Goal: Information Seeking & Learning: Learn about a topic

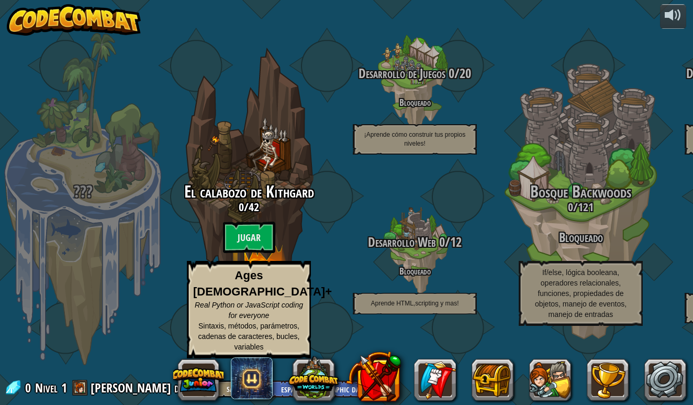
select select "es-419"
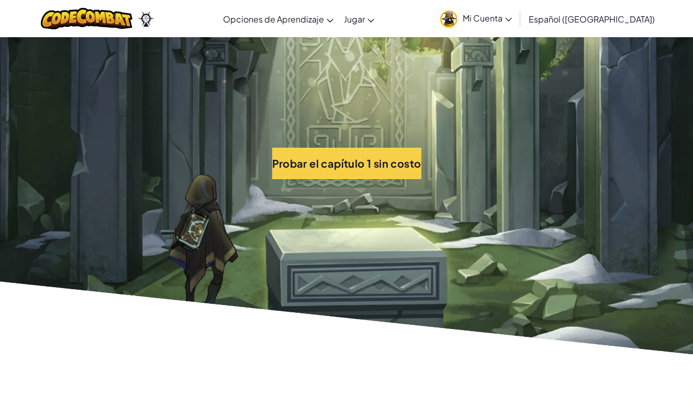
scroll to position [2293, 0]
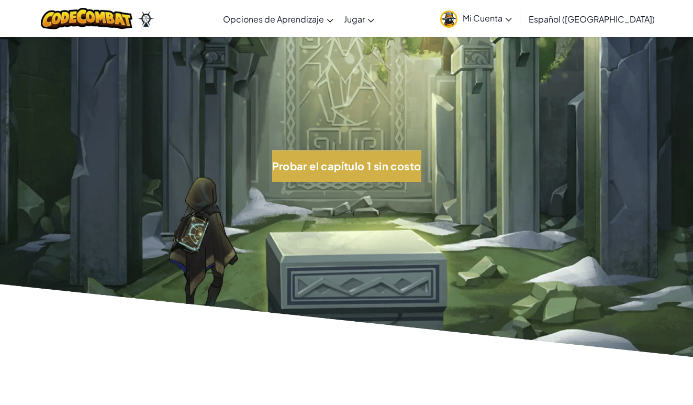
click at [314, 164] on button "Probar el capítulo 1 sin costo" at bounding box center [346, 165] width 149 height 31
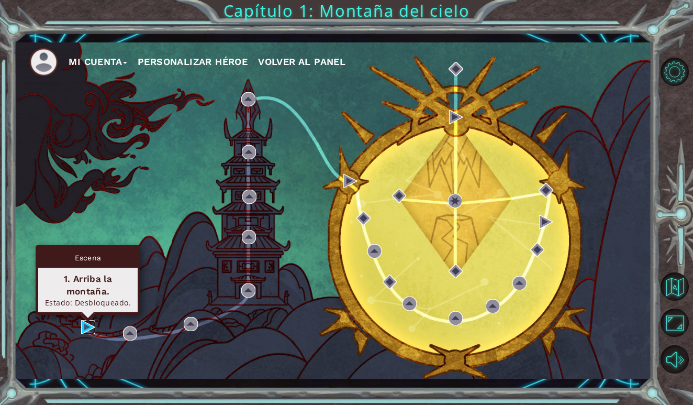
click at [88, 328] on img at bounding box center [88, 327] width 14 height 14
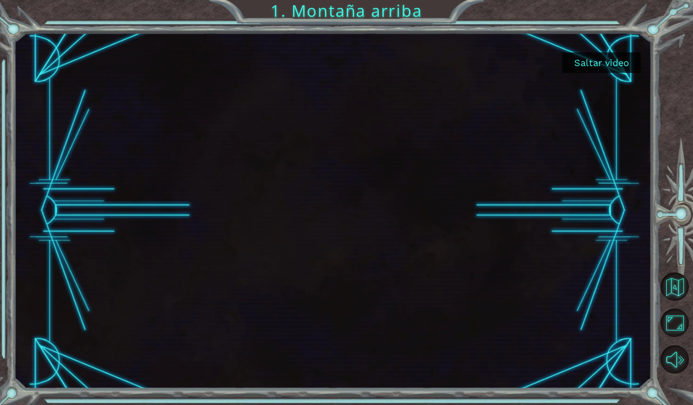
click at [607, 59] on button "Saltar video" at bounding box center [601, 62] width 79 height 20
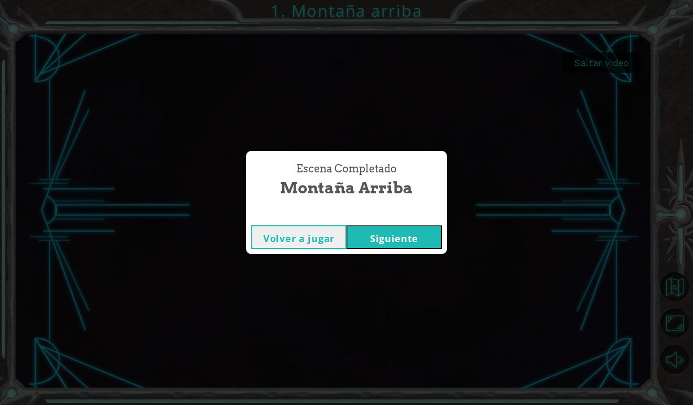
click at [401, 235] on button "Siguiente" at bounding box center [394, 237] width 95 height 24
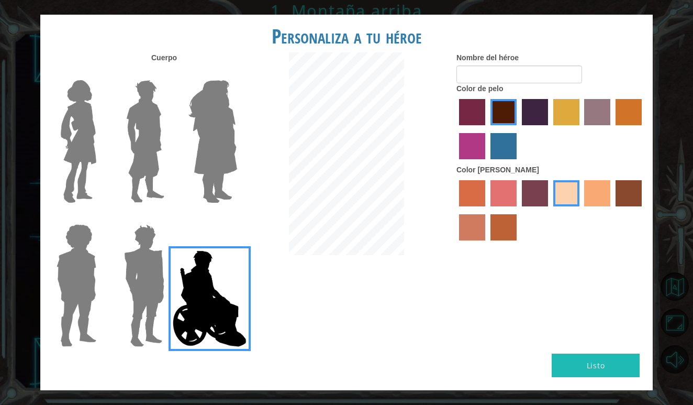
click at [192, 292] on img at bounding box center [210, 298] width 82 height 105
click at [237, 217] on input "Hero Jamie" at bounding box center [237, 217] width 0 height 0
click at [221, 146] on img at bounding box center [212, 141] width 57 height 131
click at [237, 73] on input "Hero Amethyst" at bounding box center [237, 73] width 0 height 0
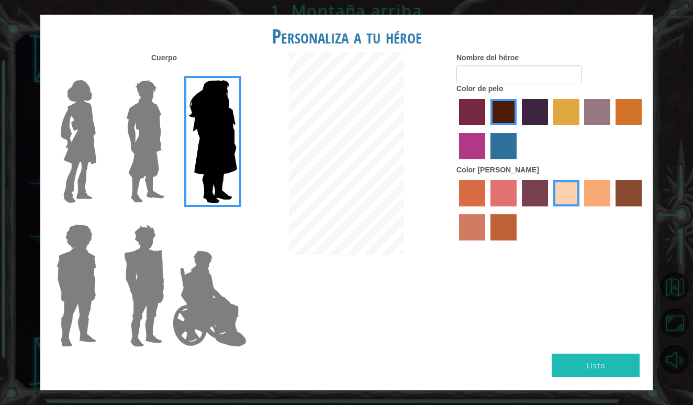
click at [171, 153] on div at bounding box center [142, 137] width 68 height 144
click at [102, 154] on div at bounding box center [74, 137] width 68 height 144
click at [143, 147] on img at bounding box center [145, 141] width 47 height 131
click at [169, 73] on input "Hero Lars" at bounding box center [169, 73] width 0 height 0
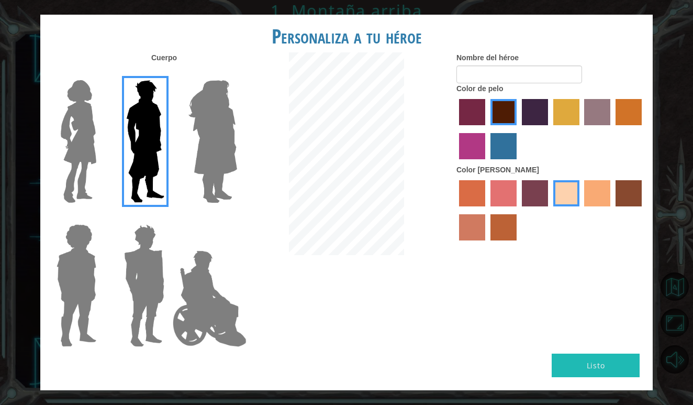
click at [66, 150] on img at bounding box center [79, 141] width 44 height 131
click at [101, 73] on input "Hero Connie" at bounding box center [101, 73] width 0 height 0
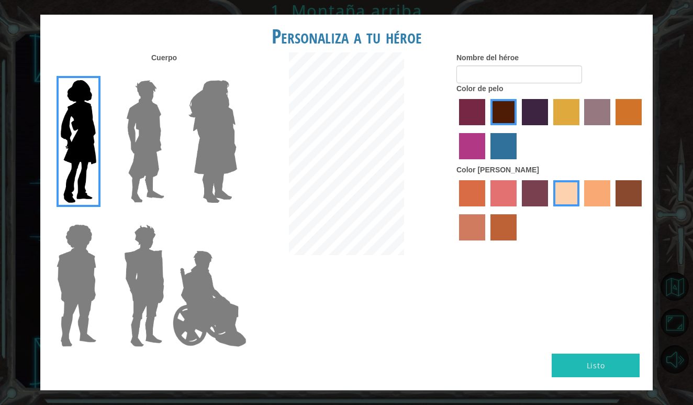
click at [88, 284] on img at bounding box center [76, 285] width 48 height 131
click at [101, 217] on input "Hero Steven" at bounding box center [101, 217] width 0 height 0
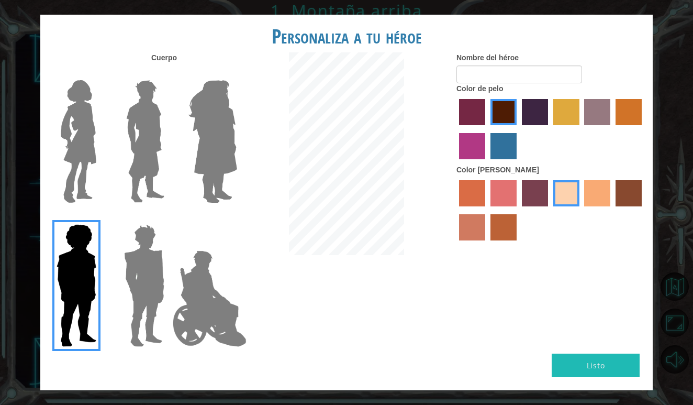
click at [109, 292] on div at bounding box center [142, 281] width 68 height 144
click at [143, 282] on img at bounding box center [144, 285] width 49 height 131
click at [169, 217] on input "Hero Garnet" at bounding box center [169, 217] width 0 height 0
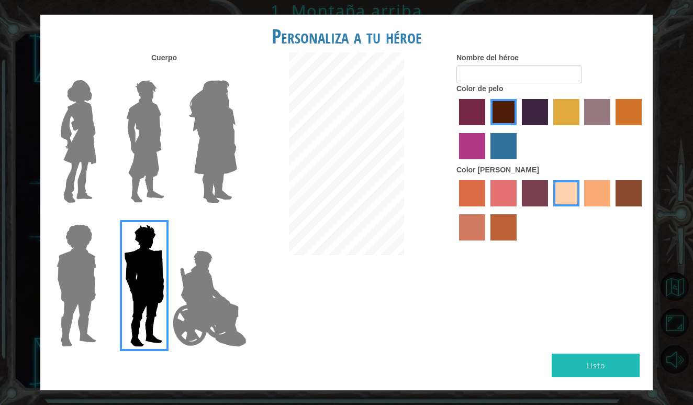
click at [96, 162] on img at bounding box center [79, 141] width 44 height 131
click at [101, 73] on input "Hero Connie" at bounding box center [101, 73] width 0 height 0
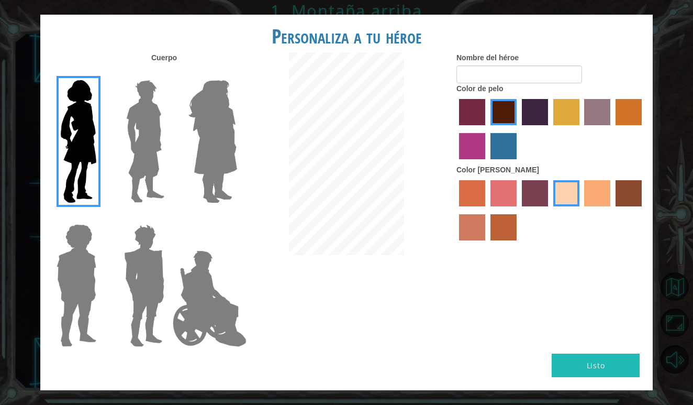
click at [531, 115] on label "hot purple hair color" at bounding box center [535, 112] width 26 height 26
click at [518, 129] on input "hot purple hair color" at bounding box center [518, 129] width 0 height 0
click at [464, 120] on label "paprika hair color" at bounding box center [472, 112] width 26 height 26
click at [456, 129] on input "paprika hair color" at bounding box center [456, 129] width 0 height 0
click at [471, 156] on label "medium red violet hair color" at bounding box center [472, 146] width 26 height 26
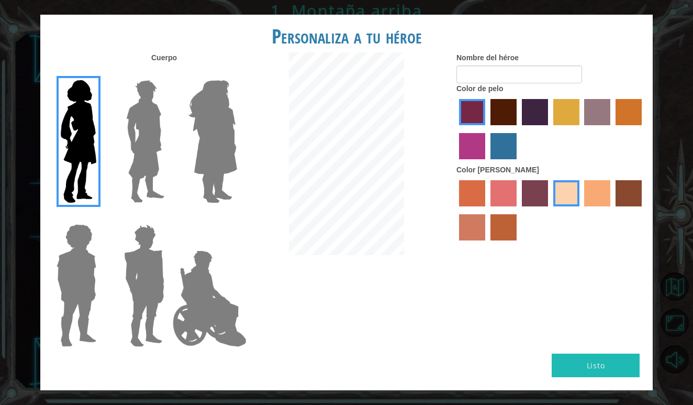
click at [644, 129] on input "medium red violet hair color" at bounding box center [644, 129] width 0 height 0
click at [496, 159] on label "lachmara hair color" at bounding box center [504, 146] width 26 height 26
click at [487, 163] on input "lachmara hair color" at bounding box center [487, 163] width 0 height 0
click at [498, 121] on label "maroon hair color" at bounding box center [504, 112] width 26 height 26
click at [487, 129] on input "maroon hair color" at bounding box center [487, 129] width 0 height 0
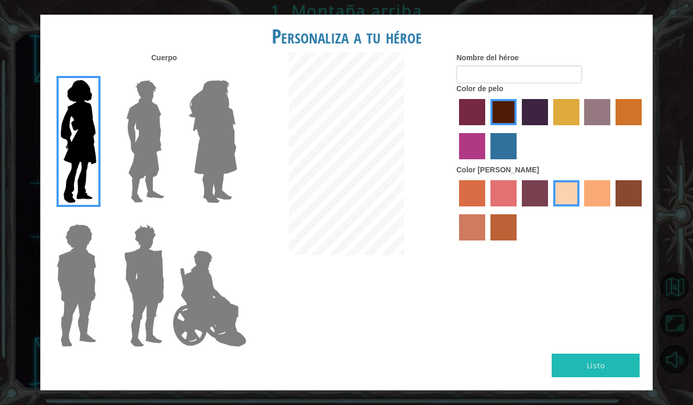
click at [533, 125] on label "hot purple hair color" at bounding box center [535, 112] width 26 height 26
click at [518, 129] on input "hot purple hair color" at bounding box center [518, 129] width 0 height 0
click at [490, 123] on div at bounding box center [551, 130] width 189 height 68
click at [494, 125] on label "maroon hair color" at bounding box center [504, 112] width 26 height 26
click at [487, 129] on input "maroon hair color" at bounding box center [487, 129] width 0 height 0
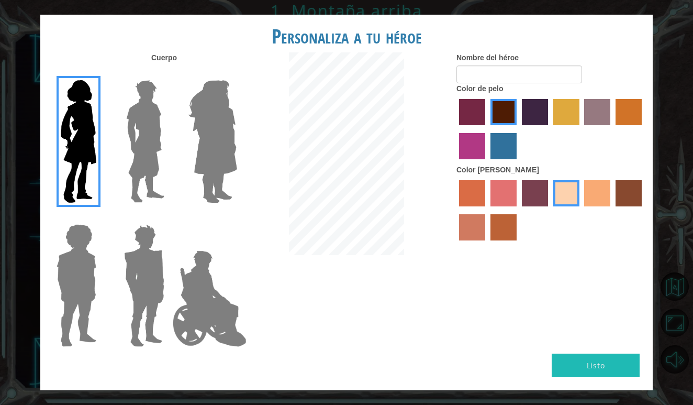
click at [591, 353] on button "Listo" at bounding box center [596, 365] width 88 height 24
type input "vict"
click at [493, 83] on input "Victoria" at bounding box center [520, 74] width 126 height 18
type input "VictoriaF"
click at [590, 353] on button "Listo" at bounding box center [596, 365] width 88 height 24
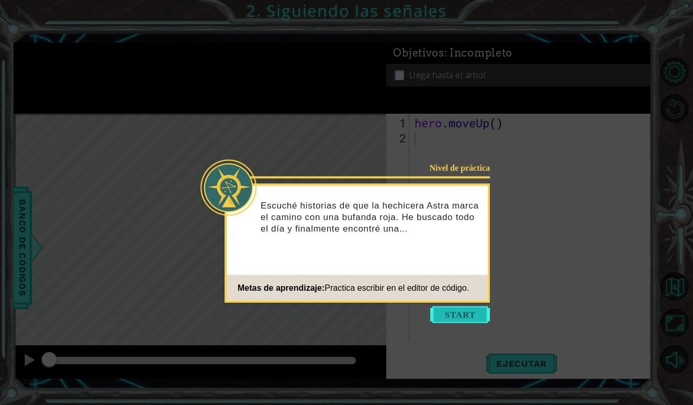
click at [449, 315] on button "Start" at bounding box center [460, 314] width 60 height 17
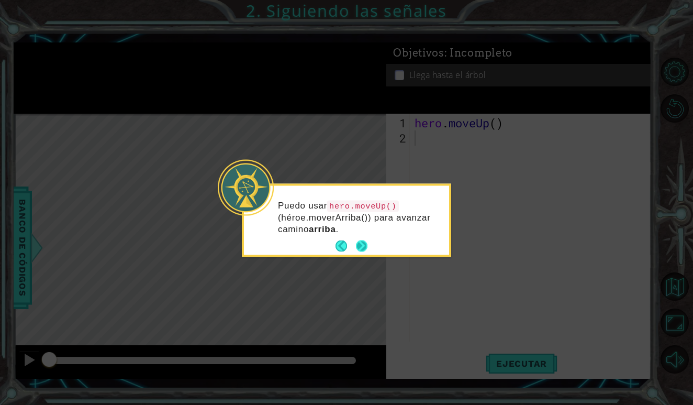
click at [359, 245] on button "Next" at bounding box center [362, 246] width 12 height 12
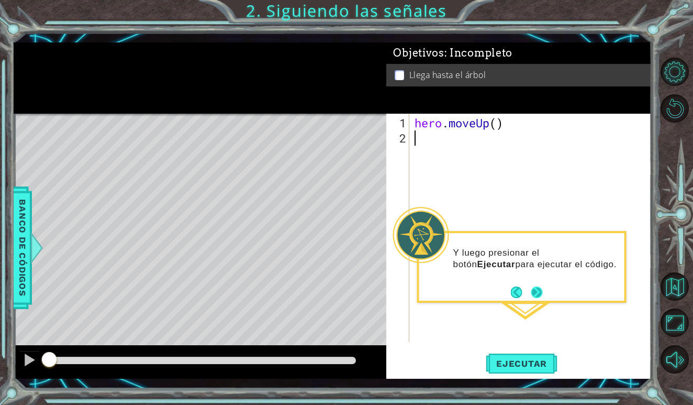
click at [537, 289] on button "Next" at bounding box center [536, 291] width 19 height 19
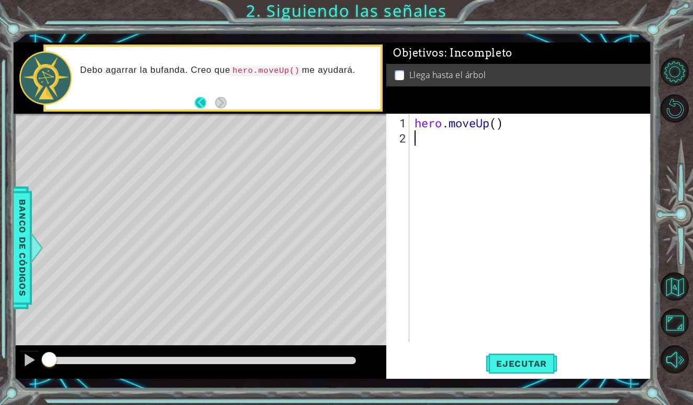
click at [205, 103] on button "Back" at bounding box center [205, 103] width 20 height 12
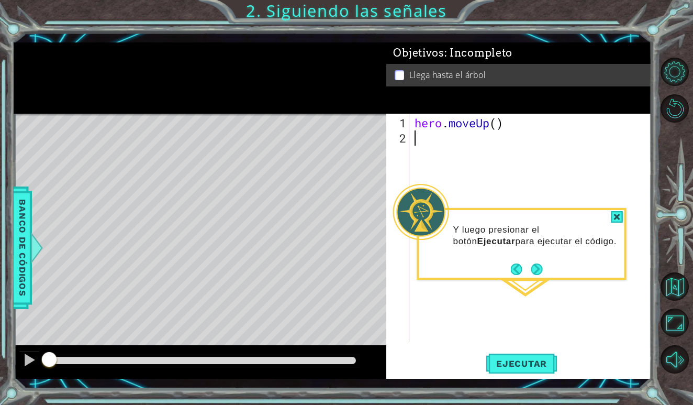
type textarea "hero.moveUp()"
drag, startPoint x: 499, startPoint y: 126, endPoint x: 408, endPoint y: 128, distance: 91.1
click at [408, 128] on div "hero.moveUp() 1 2 hero . moveUp ( ) ההההההההההההההההההההההההההההההההההההההההההה…" at bounding box center [517, 228] width 262 height 228
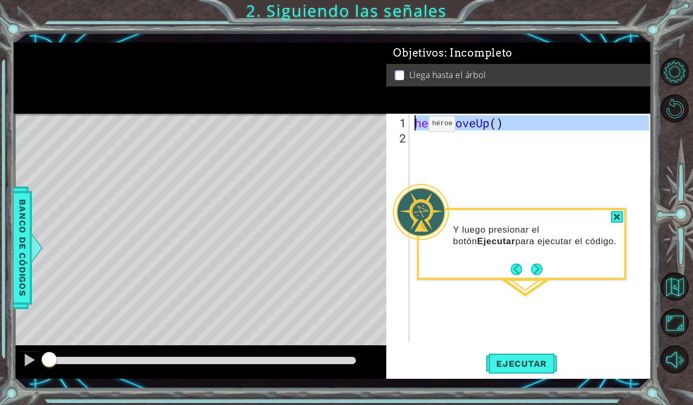
click at [408, 124] on div "1" at bounding box center [399, 122] width 21 height 15
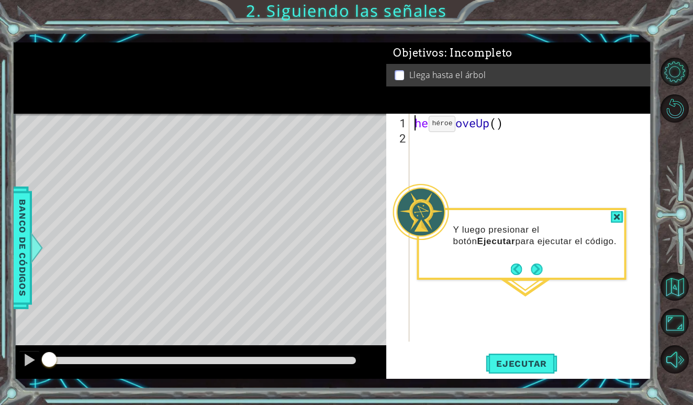
click at [410, 125] on div "hero.moveUp() 1 2 hero . moveUp ( ) ההההההההההההההההההההההההההההההההההההההההההה…" at bounding box center [517, 228] width 262 height 228
drag, startPoint x: 413, startPoint y: 124, endPoint x: 521, endPoint y: 129, distance: 108.0
click at [521, 129] on div "hero . moveUp ( )" at bounding box center [533, 244] width 241 height 258
click at [499, 125] on div "hero . moveUp ( )" at bounding box center [533, 244] width 241 height 258
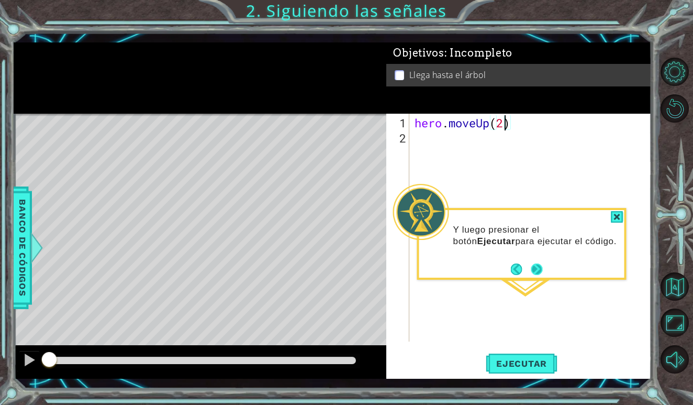
type textarea "hero.moveUp(2)"
click at [539, 270] on button "Next" at bounding box center [536, 268] width 13 height 13
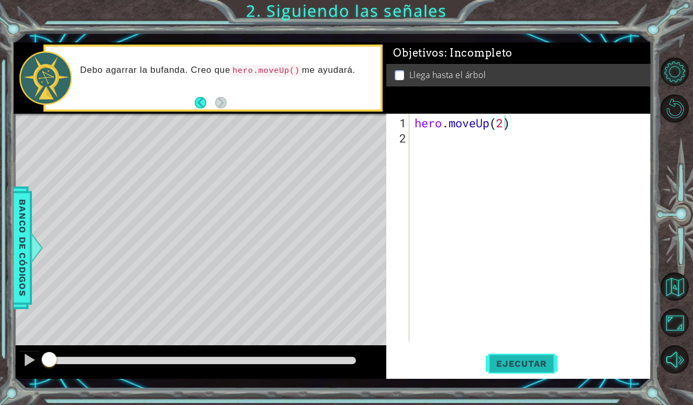
click at [527, 367] on span "Ejecutar" at bounding box center [522, 363] width 72 height 10
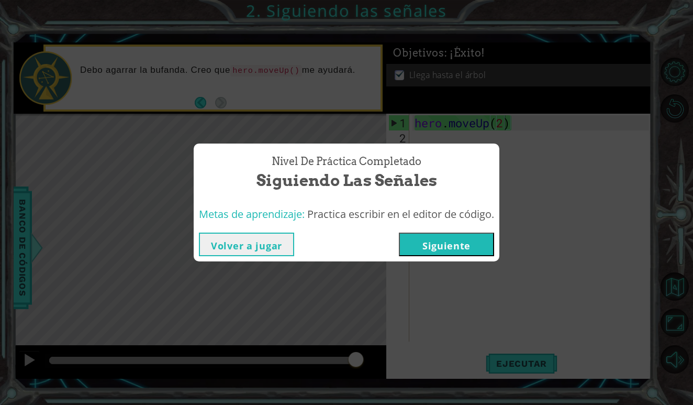
click at [464, 247] on button "Siguiente" at bounding box center [446, 244] width 95 height 24
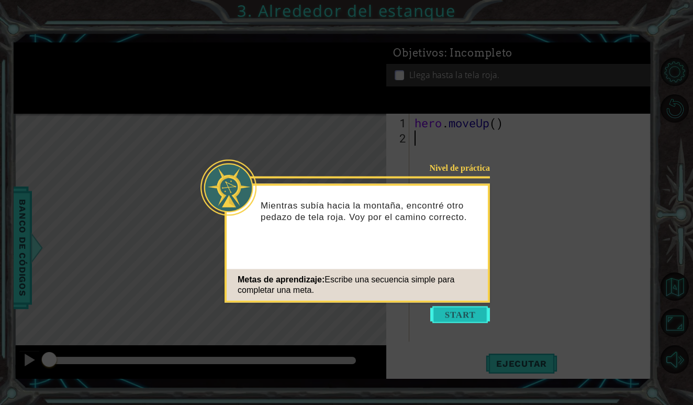
click at [447, 313] on button "Start" at bounding box center [460, 314] width 60 height 17
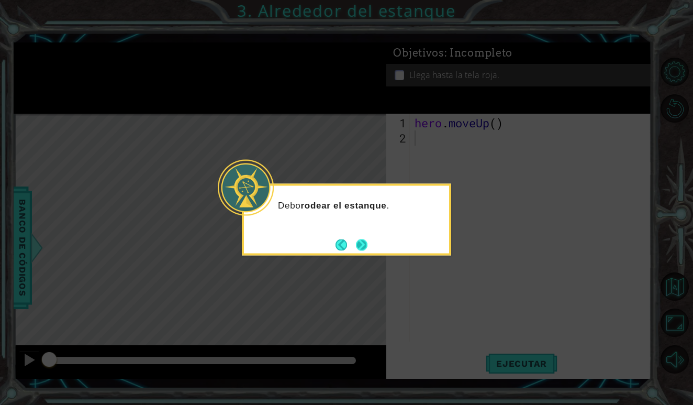
click at [361, 243] on button "Next" at bounding box center [361, 244] width 19 height 19
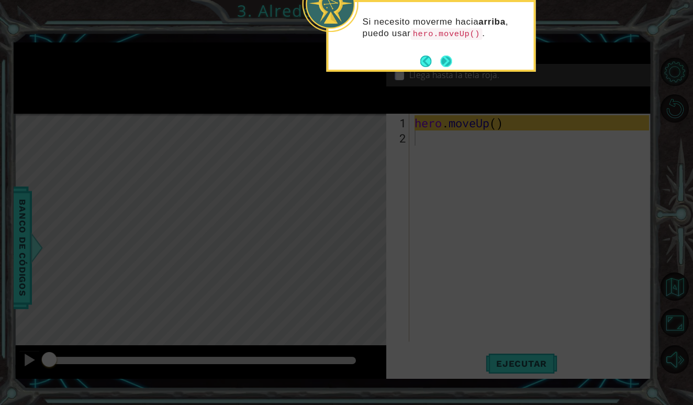
click at [446, 60] on button "Next" at bounding box center [446, 61] width 13 height 13
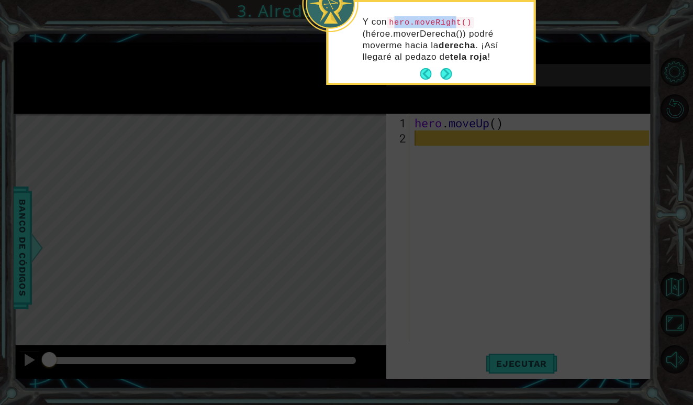
drag, startPoint x: 396, startPoint y: 21, endPoint x: 453, endPoint y: 21, distance: 57.1
click at [459, 21] on code "hero.moveRight()" at bounding box center [430, 23] width 87 height 12
click at [420, 51] on p "Y con hero.moveRight() (héroe.moverDerecha()) podré moverme hacia la derecha . …" at bounding box center [445, 39] width 164 height 47
click at [445, 75] on button "Next" at bounding box center [446, 74] width 13 height 13
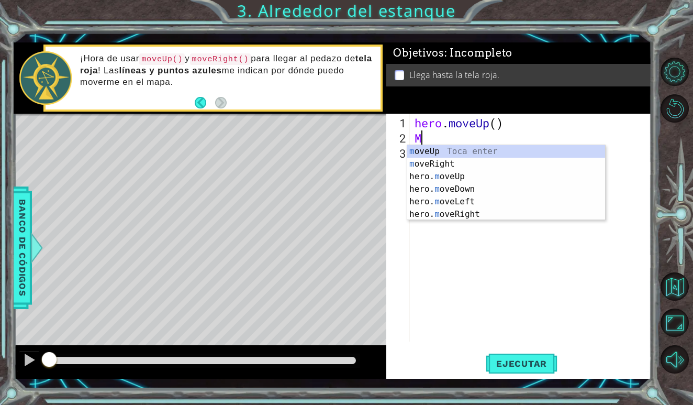
type textarea "MO"
click at [426, 155] on div "mo veUp Toca enter mo veRight Toca enter hero. mo veUp Toca enter hero. mo veDo…" at bounding box center [506, 195] width 198 height 101
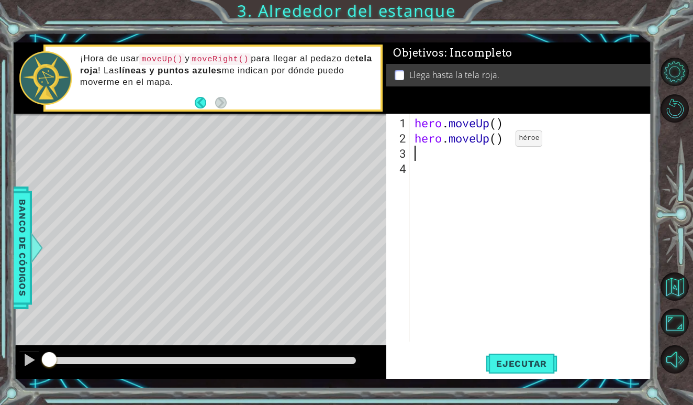
click at [500, 142] on div "hero . moveUp ( ) hero . moveUp ( )" at bounding box center [533, 244] width 241 height 258
type textarea "hero.moveUp(2)"
click at [536, 364] on span "Ejecutar" at bounding box center [522, 363] width 72 height 10
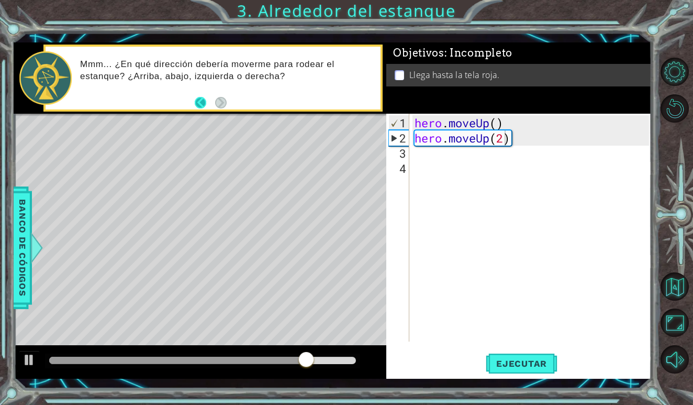
click at [197, 98] on button "Back" at bounding box center [205, 103] width 20 height 12
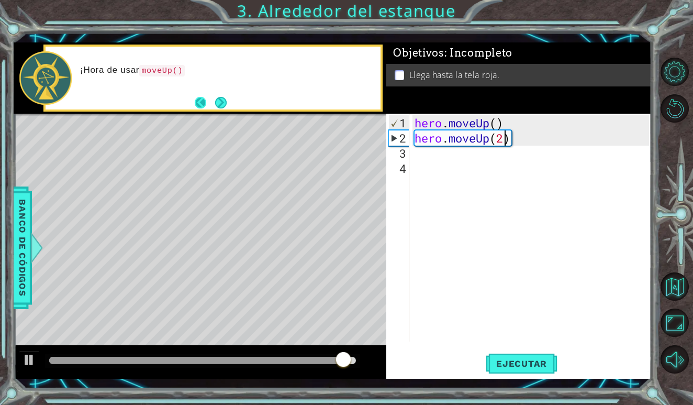
click at [200, 100] on button "Back" at bounding box center [205, 103] width 20 height 12
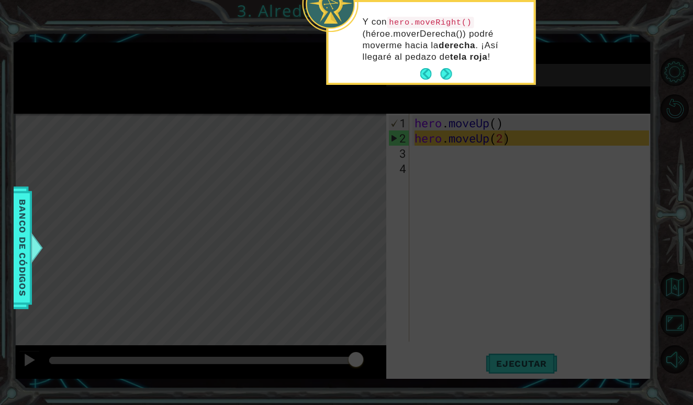
click at [492, 141] on icon at bounding box center [346, 74] width 693 height 661
click at [491, 138] on icon at bounding box center [346, 74] width 693 height 661
click at [445, 75] on button "Next" at bounding box center [446, 74] width 14 height 14
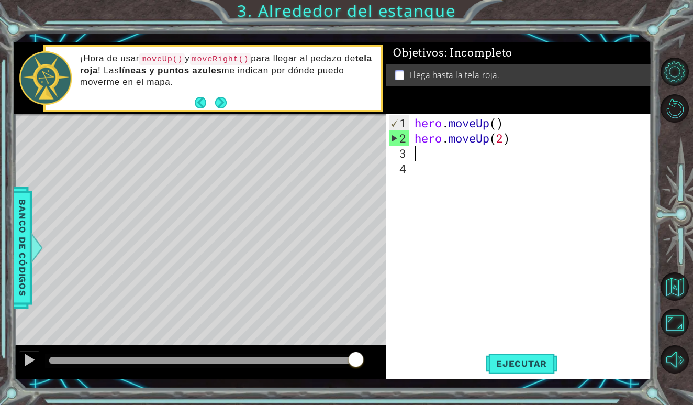
click at [489, 145] on div "hero . moveUp ( ) hero . moveUp ( 2 )" at bounding box center [533, 244] width 241 height 258
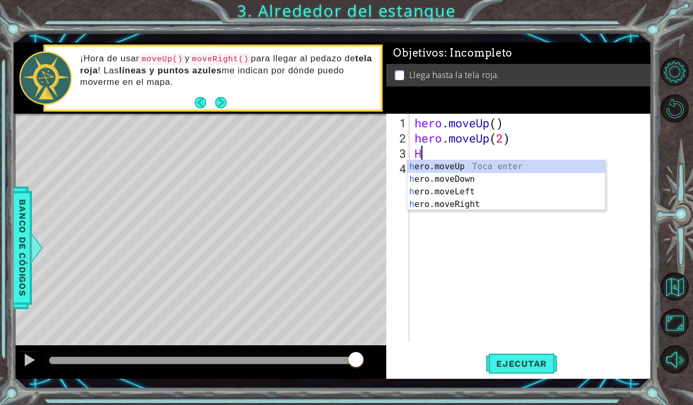
type textarea "HE"
click at [484, 168] on div "he ro.moveUp Toca enter he ro.moveRight Toca enter he ro.moveDown Toca enter he…" at bounding box center [506, 197] width 198 height 75
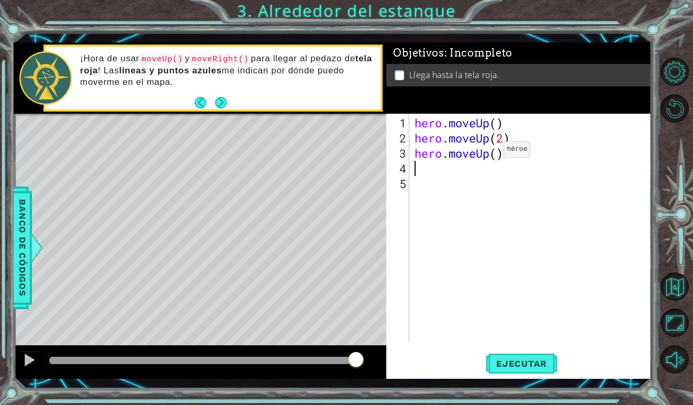
click at [489, 154] on div "hero . moveUp ( ) hero . moveUp ( 2 ) hero . moveUp ( )" at bounding box center [533, 244] width 241 height 258
click at [526, 360] on span "Ejecutar" at bounding box center [522, 363] width 72 height 10
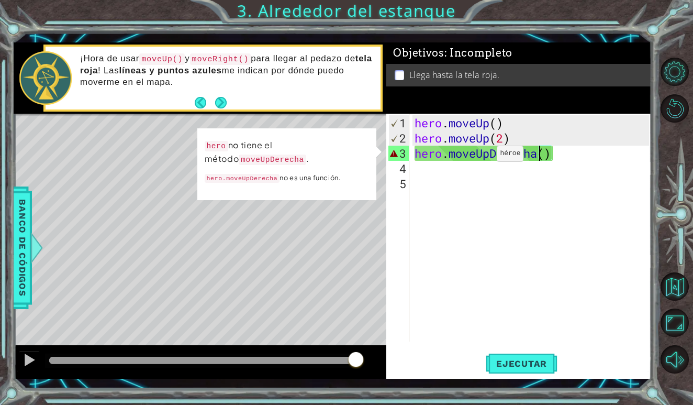
click at [481, 158] on div "hero . moveUp ( ) hero . moveUp ( 2 ) hero . moveUpDerecha ( )" at bounding box center [533, 244] width 241 height 258
drag, startPoint x: 449, startPoint y: 155, endPoint x: 395, endPoint y: 154, distance: 53.9
click at [395, 154] on div "hero.moveUpDerecha() 1 2 3 4 5 hero . moveUp ( ) hero . moveUp ( 2 ) hero . mov…" at bounding box center [517, 228] width 262 height 228
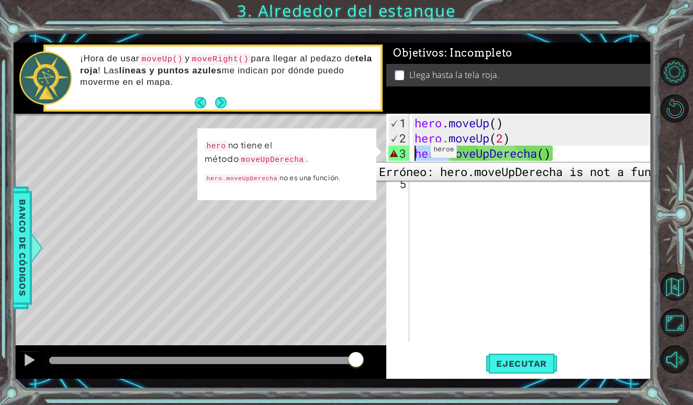
type textarea "moveUpDerecha()"
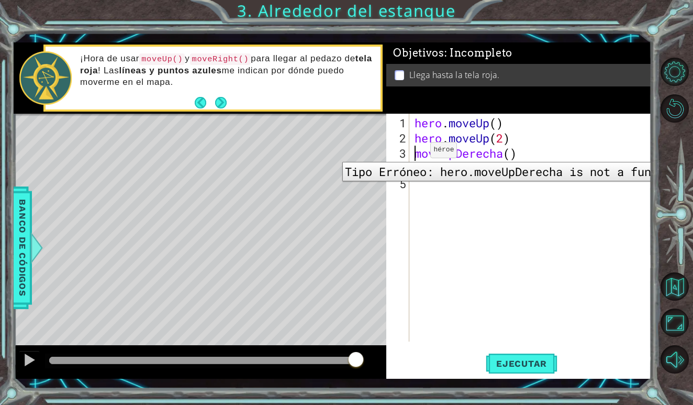
scroll to position [0, 4]
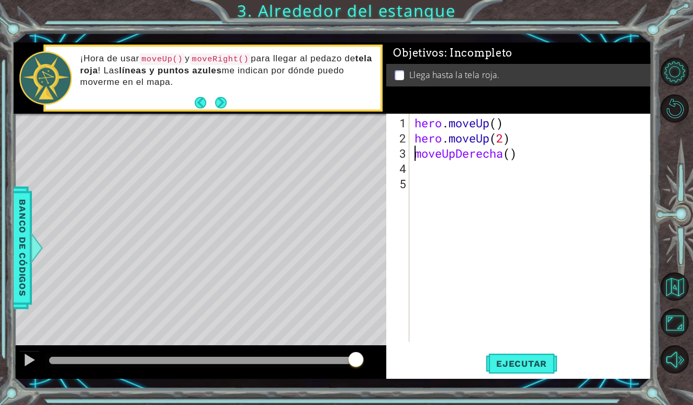
click at [524, 159] on div "hero . moveUp ( ) hero . moveUp ( 2 ) moveUpDerecha ( )" at bounding box center [533, 244] width 241 height 258
click at [548, 362] on span "Ejecutar" at bounding box center [522, 363] width 72 height 10
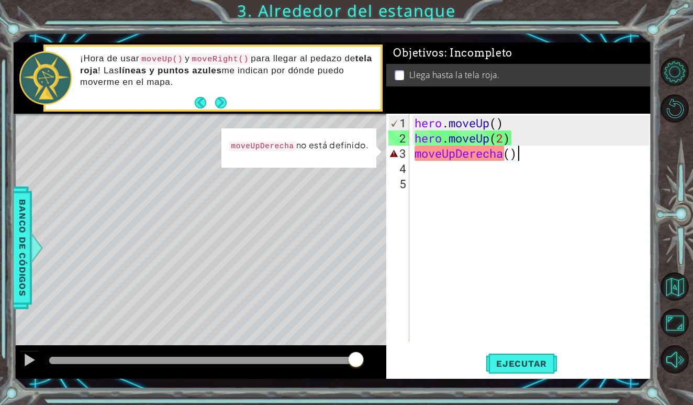
click at [495, 161] on div "hero . moveUp ( ) hero . moveUp ( 2 ) moveUpDerecha ( )" at bounding box center [533, 244] width 241 height 258
click at [507, 156] on div "hero . moveUp ( ) hero . moveUp ( 2 ) moveUpDerecha ( )" at bounding box center [533, 244] width 241 height 258
click at [512, 159] on div "hero . moveUp ( ) hero . moveUp ( 2 ) moveUpDerecha ( )" at bounding box center [533, 244] width 241 height 258
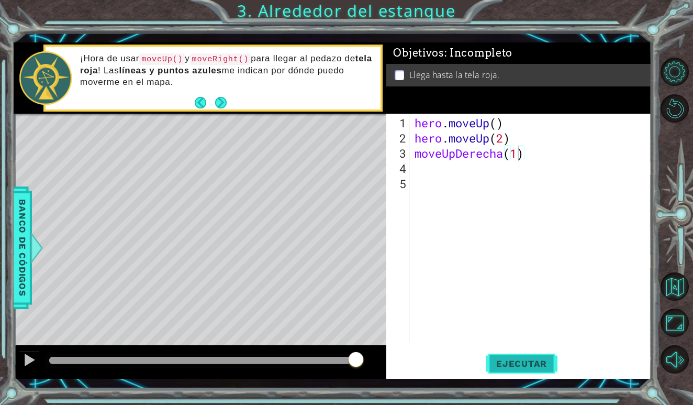
click at [515, 363] on span "Ejecutar" at bounding box center [522, 363] width 72 height 10
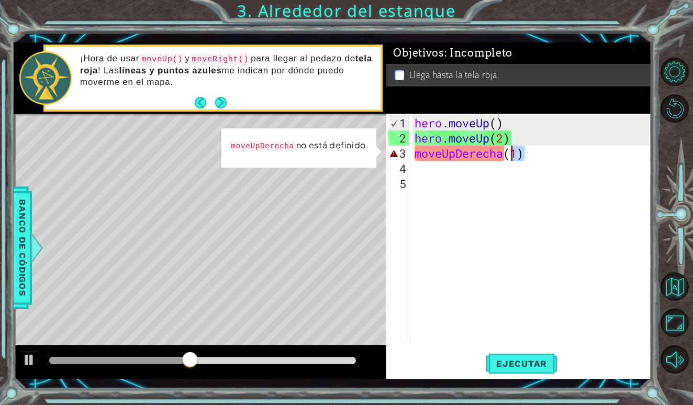
drag, startPoint x: 525, startPoint y: 154, endPoint x: 464, endPoint y: 163, distance: 61.3
click at [464, 163] on div "hero . moveUp ( ) hero . moveUp ( 2 ) moveUpDerecha ( 1 )" at bounding box center [533, 244] width 241 height 258
type textarea "moveUpDerecha(1)"
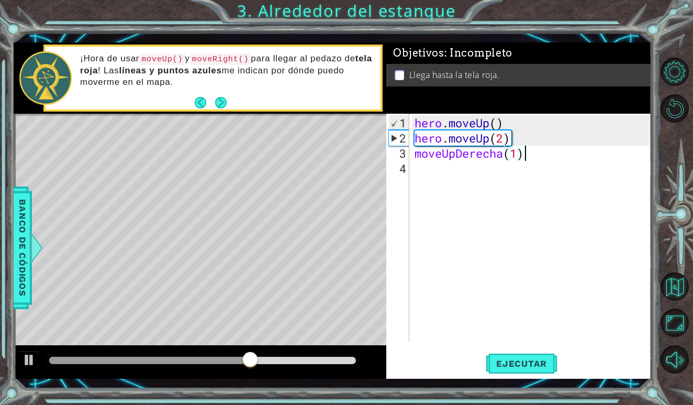
scroll to position [0, 0]
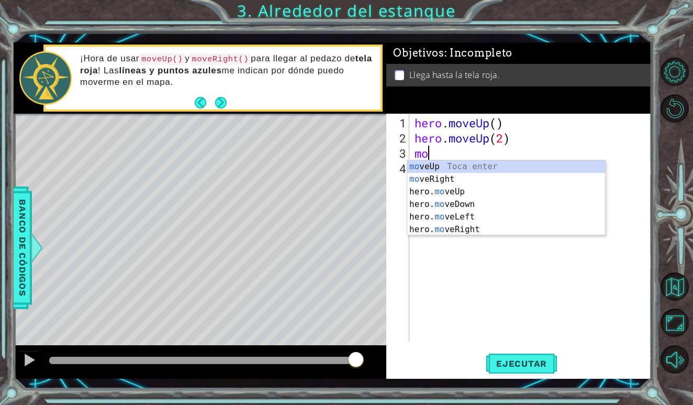
type textarea "m"
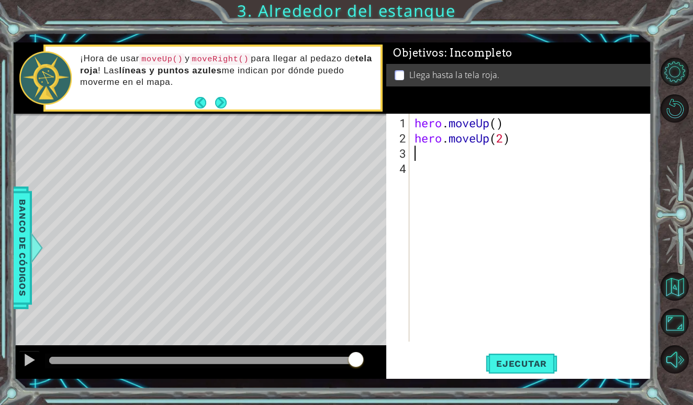
type textarea "m"
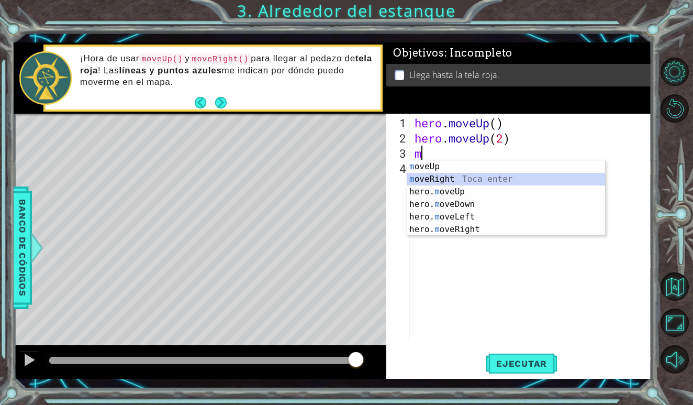
click at [487, 179] on div "m oveUp Toca enter m [PERSON_NAME] Toca enter hero. m oveUp Toca enter hero. m …" at bounding box center [506, 210] width 198 height 101
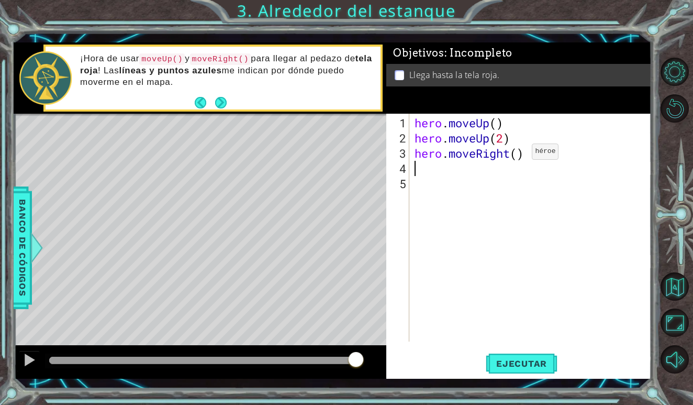
click at [516, 156] on div "hero . moveUp ( ) hero . moveUp ( 2 ) hero . moveRight ( )" at bounding box center [533, 244] width 241 height 258
type textarea "hero.moveRight()"
click at [505, 168] on div "hero . moveUp ( ) hero . moveUp ( 2 ) hero . moveRight ( )" at bounding box center [533, 244] width 241 height 258
type textarea "m"
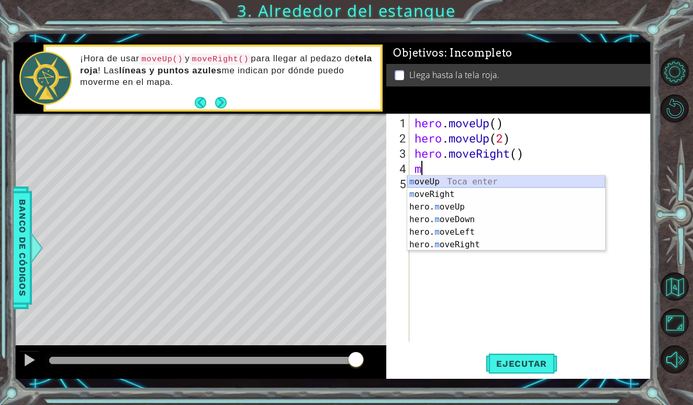
click at [495, 179] on div "m oveUp Toca enter m [PERSON_NAME] Toca enter hero. m oveUp Toca enter hero. m …" at bounding box center [506, 225] width 198 height 101
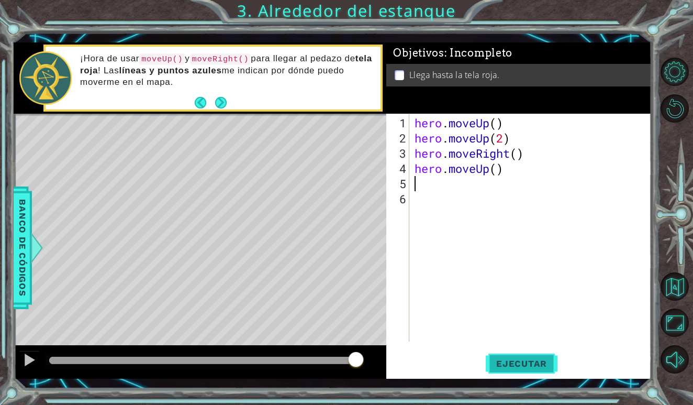
click at [529, 369] on button "Ejecutar" at bounding box center [522, 363] width 72 height 27
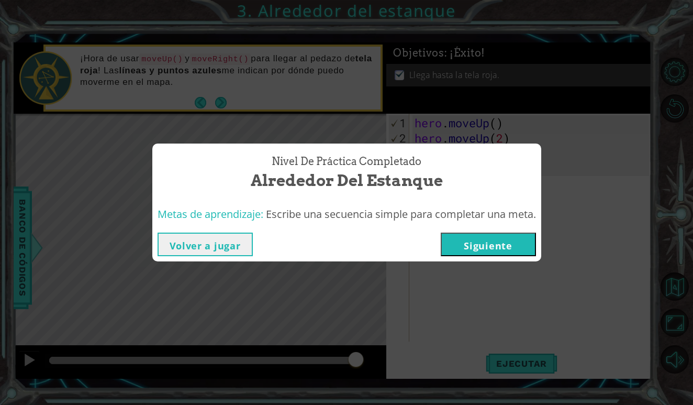
click at [516, 246] on button "Siguiente" at bounding box center [488, 244] width 95 height 24
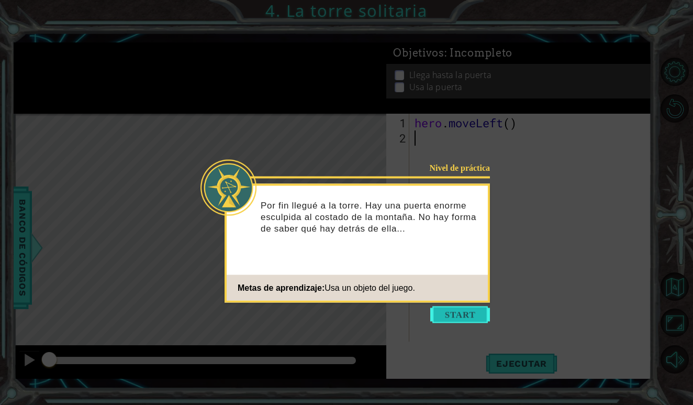
click at [447, 315] on button "Start" at bounding box center [460, 314] width 60 height 17
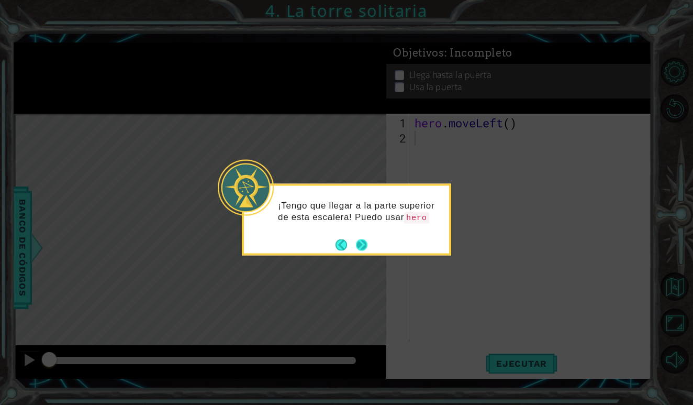
click at [368, 243] on button "Next" at bounding box center [362, 245] width 12 height 12
click at [336, 241] on button "Back" at bounding box center [346, 245] width 20 height 12
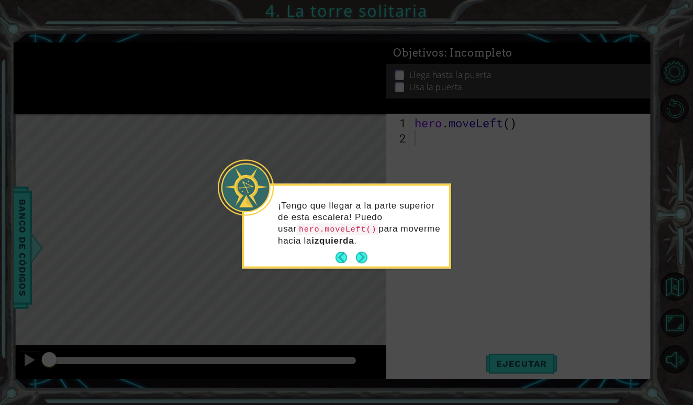
click at [359, 251] on button "Next" at bounding box center [362, 257] width 12 height 12
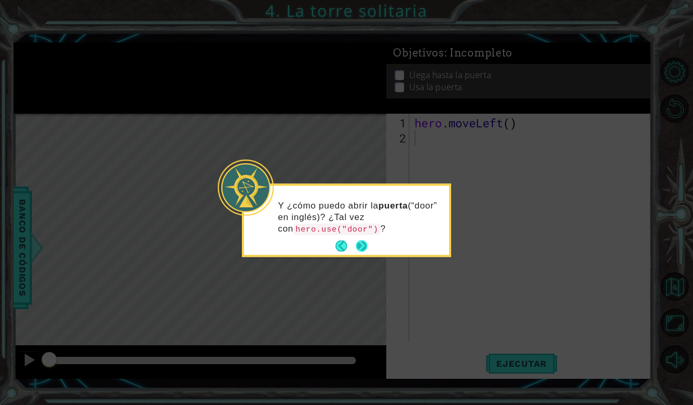
click at [364, 246] on button "Next" at bounding box center [362, 246] width 18 height 18
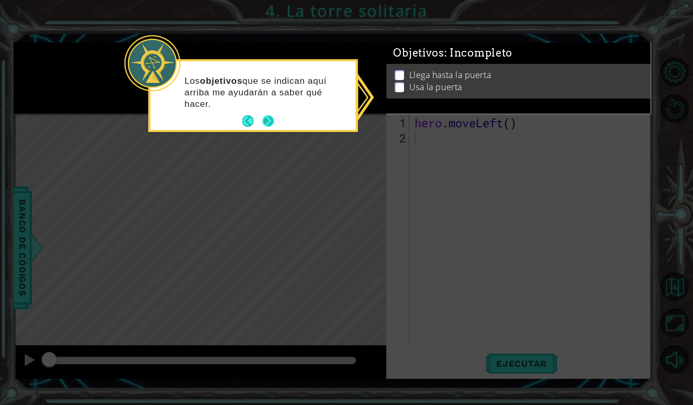
click at [271, 122] on button "Next" at bounding box center [268, 121] width 12 height 12
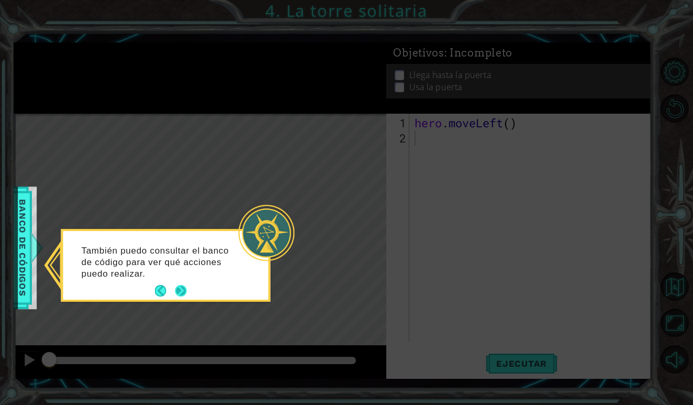
click at [176, 297] on button "Next" at bounding box center [181, 291] width 13 height 13
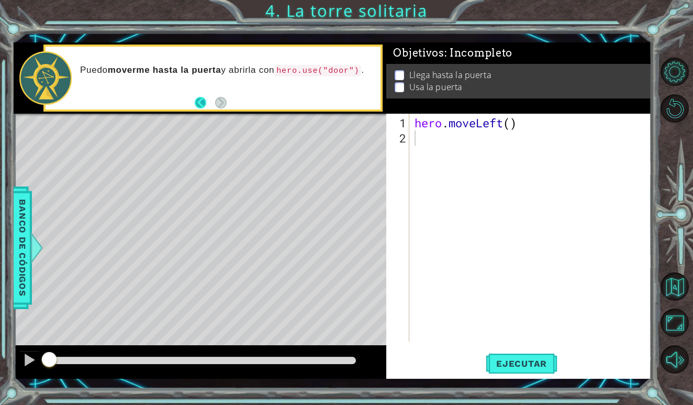
click at [202, 99] on button "Back" at bounding box center [205, 103] width 20 height 12
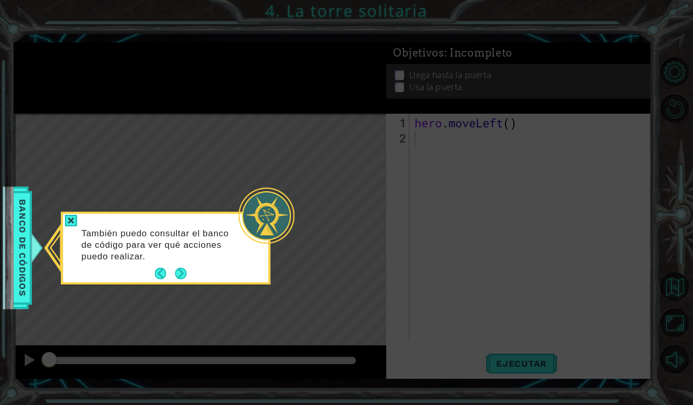
click at [189, 275] on div "También puedo consultar el banco de código para ver qué acciones puedo realizar." at bounding box center [165, 250] width 205 height 64
click at [181, 271] on button "Next" at bounding box center [181, 274] width 12 height 12
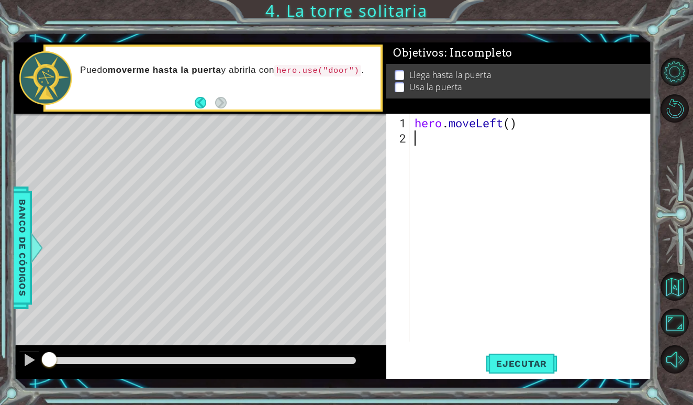
click at [426, 139] on div "hero . moveLeft ( )" at bounding box center [533, 244] width 241 height 258
click at [516, 128] on div "hero . moveLeft ( )" at bounding box center [533, 244] width 241 height 258
click at [510, 126] on div "hero . moveLeft ( )" at bounding box center [533, 244] width 241 height 258
type textarea "hero.moveLeft(3)"
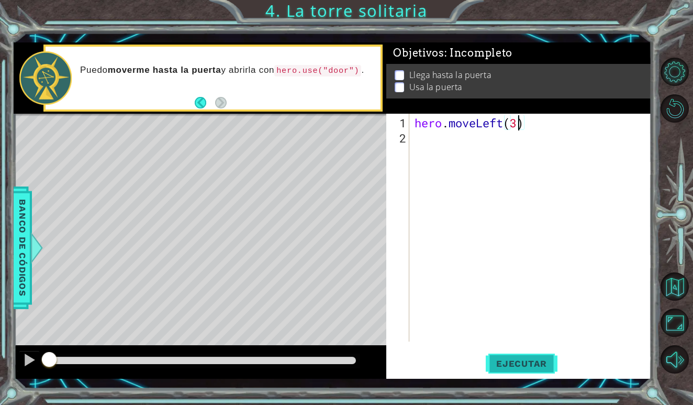
click at [530, 360] on span "Ejecutar" at bounding box center [522, 363] width 72 height 10
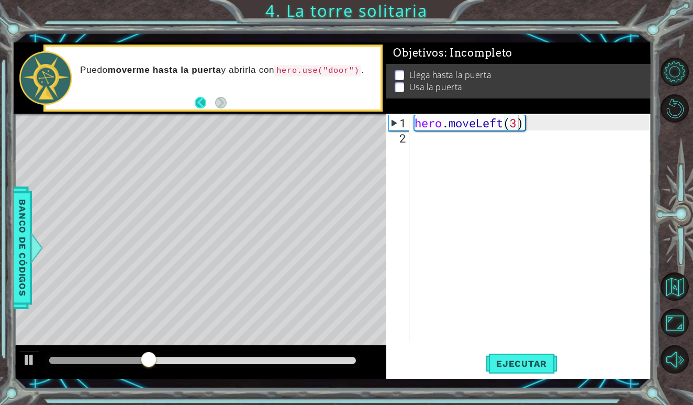
click at [204, 104] on button "Back" at bounding box center [205, 103] width 20 height 12
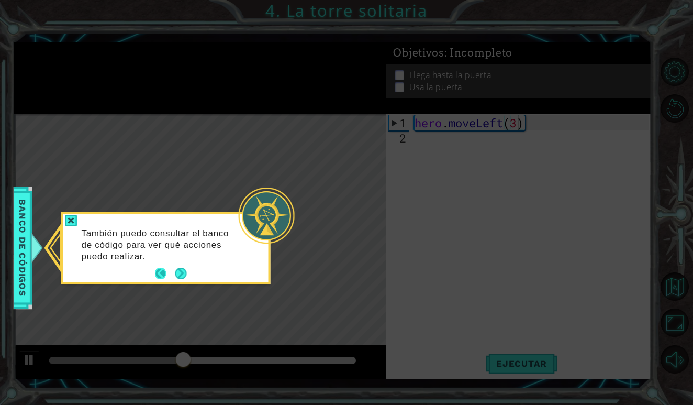
click at [164, 278] on button "Back" at bounding box center [165, 274] width 20 height 12
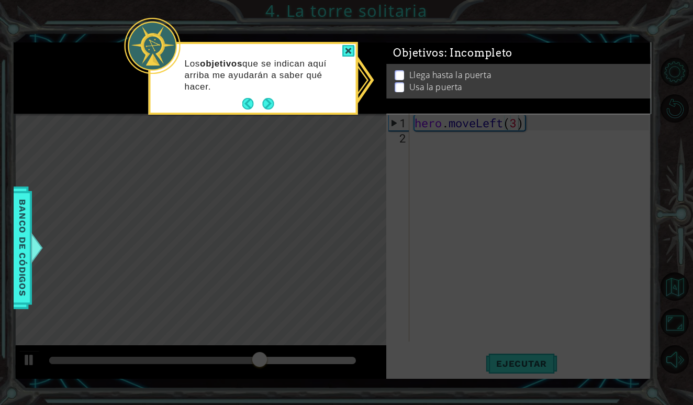
click at [401, 79] on p at bounding box center [399, 84] width 9 height 10
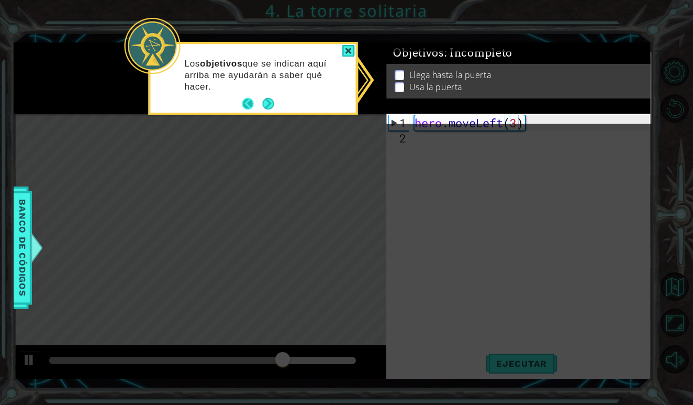
click at [254, 109] on button "Back" at bounding box center [252, 104] width 20 height 12
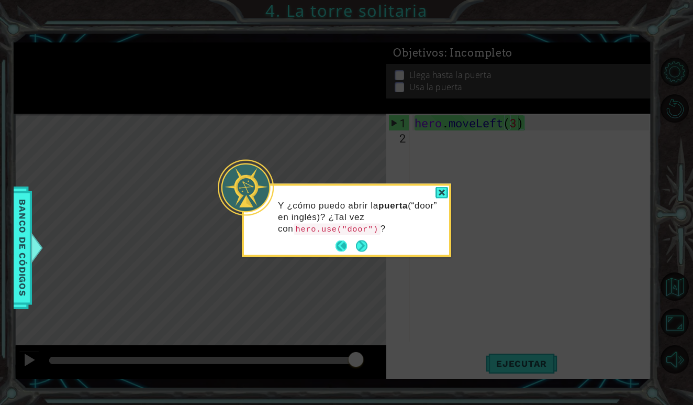
click at [347, 246] on button "Back" at bounding box center [346, 246] width 20 height 12
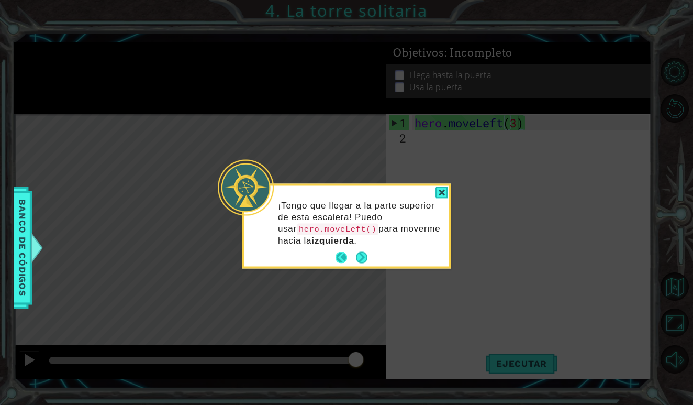
click at [345, 254] on button "Back" at bounding box center [346, 258] width 20 height 12
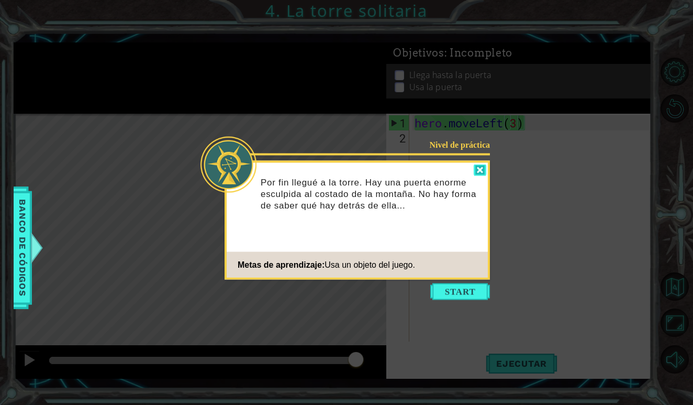
click at [482, 171] on div at bounding box center [480, 170] width 13 height 12
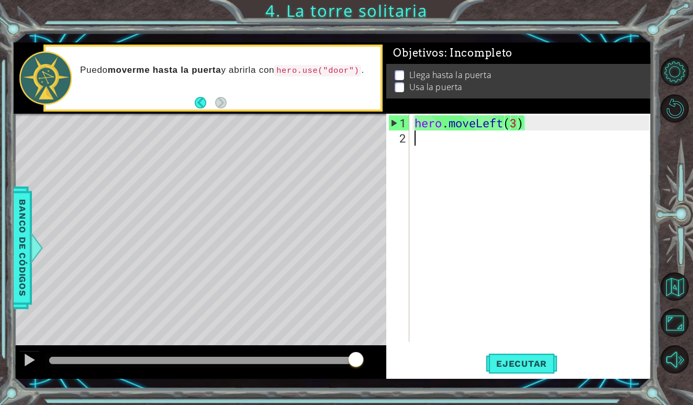
click at [433, 147] on div "hero . moveLeft ( 3 )" at bounding box center [533, 244] width 241 height 258
type textarea "m"
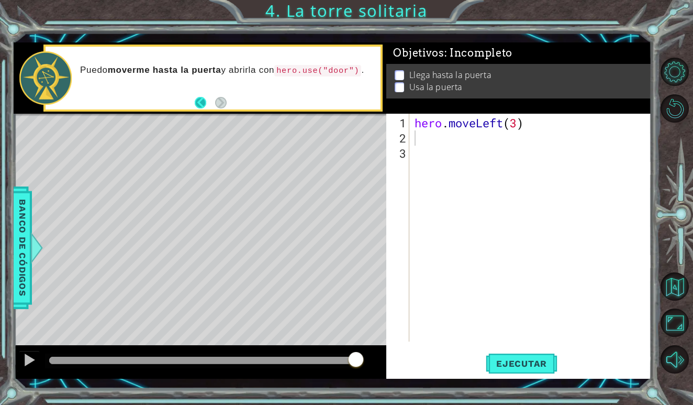
click at [200, 97] on button "Back" at bounding box center [205, 103] width 20 height 12
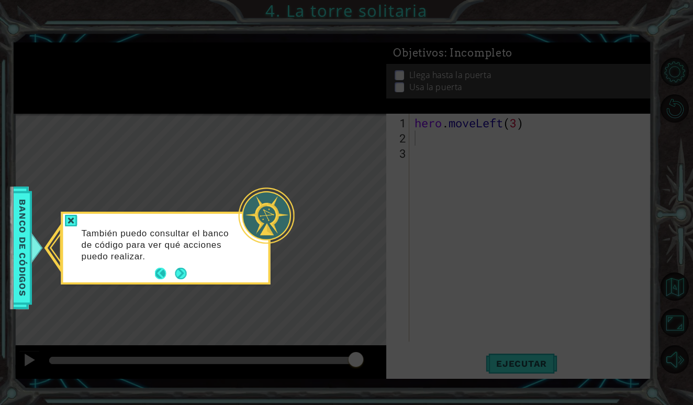
click at [162, 275] on button "Back" at bounding box center [165, 274] width 20 height 12
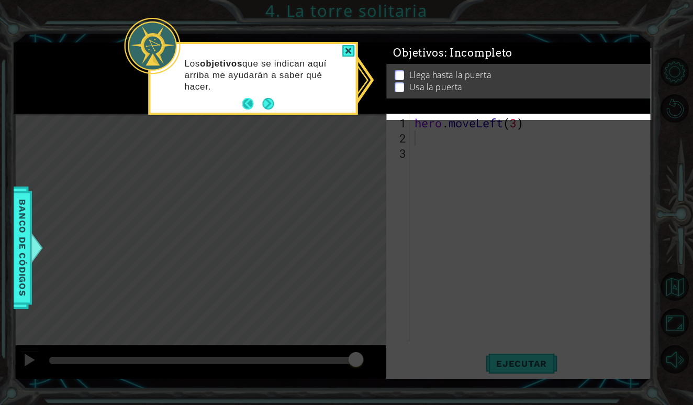
click at [249, 103] on button "Back" at bounding box center [252, 104] width 20 height 12
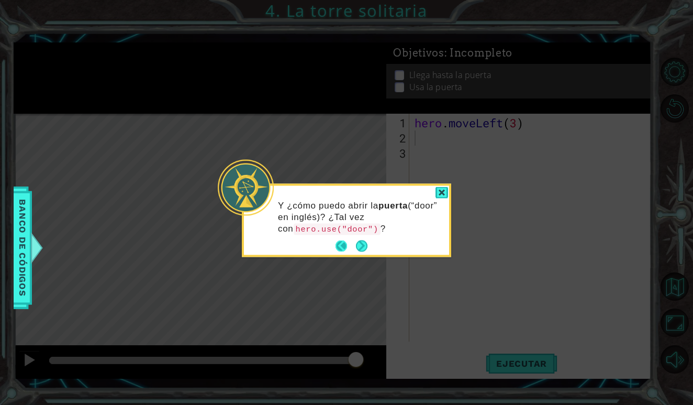
click at [337, 249] on button "Back" at bounding box center [346, 246] width 20 height 12
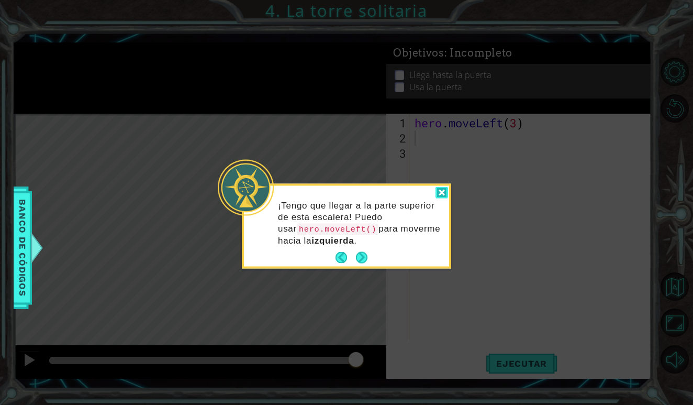
click at [446, 191] on div at bounding box center [442, 193] width 13 height 12
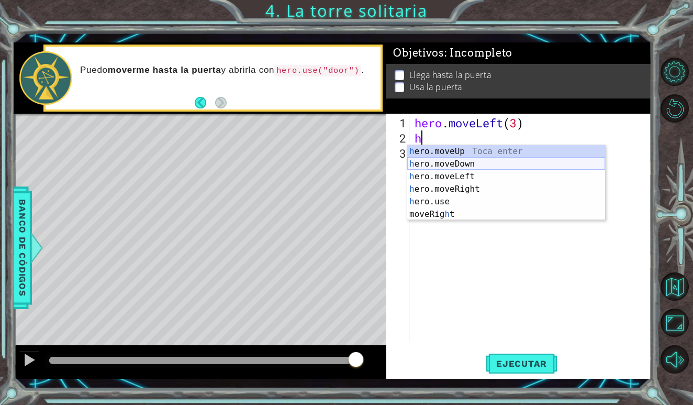
type textarea "he"
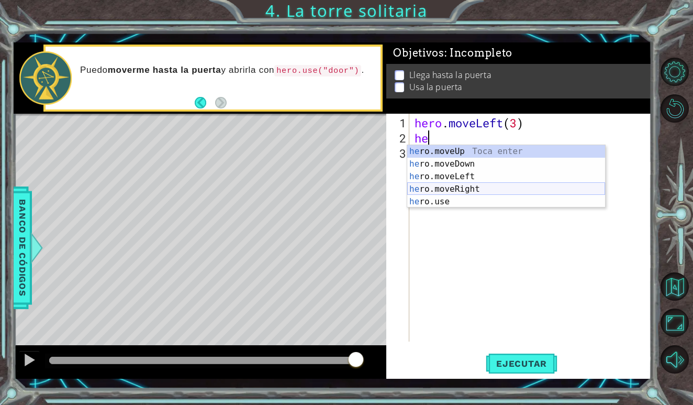
click at [469, 187] on div "he ro.moveUp Toca enter he ro.moveDown Toca enter he ro.moveLeft Toca enter he …" at bounding box center [506, 189] width 198 height 88
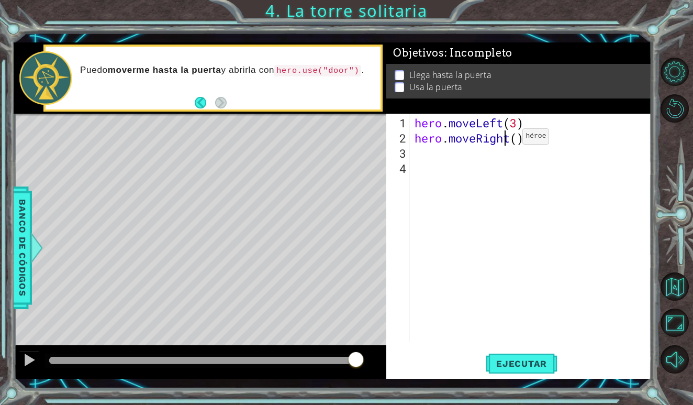
click at [507, 140] on div "hero . moveLeft ( 3 ) hero . moveRight ( )" at bounding box center [533, 244] width 241 height 258
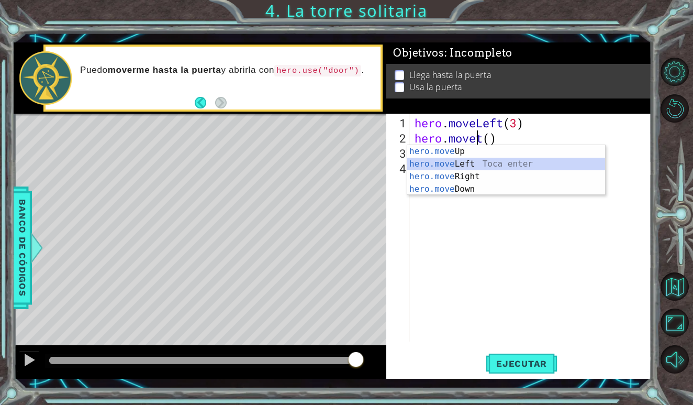
click at [500, 167] on div "hero.move Up Toca enter hero.move Left Toca enter hero.move Right Toca enter he…" at bounding box center [506, 182] width 198 height 75
type textarea "hero.moveLef"
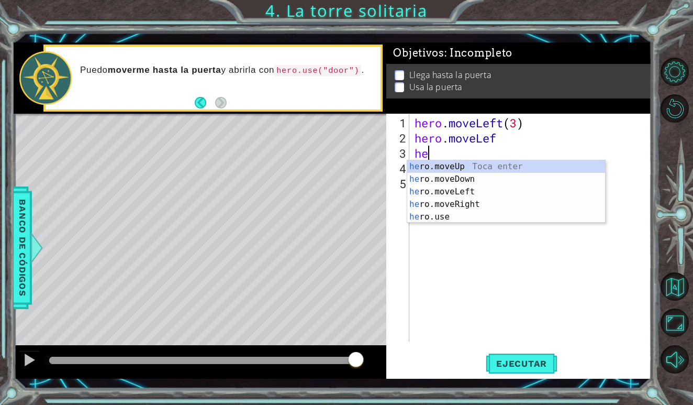
type textarea "her"
click at [467, 191] on div "her o.moveUp Toca enter her o.moveDown Toca enter her o.moveLeft [PERSON_NAME] …" at bounding box center [506, 204] width 198 height 88
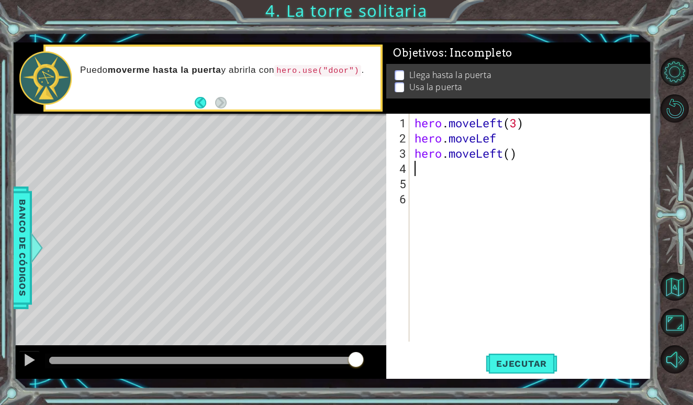
scroll to position [0, 0]
click at [513, 156] on div "hero . moveLeft ( 3 ) hero . moveLef hero . moveLeft ( )" at bounding box center [533, 244] width 241 height 258
click at [519, 367] on span "Ejecutar" at bounding box center [522, 363] width 72 height 10
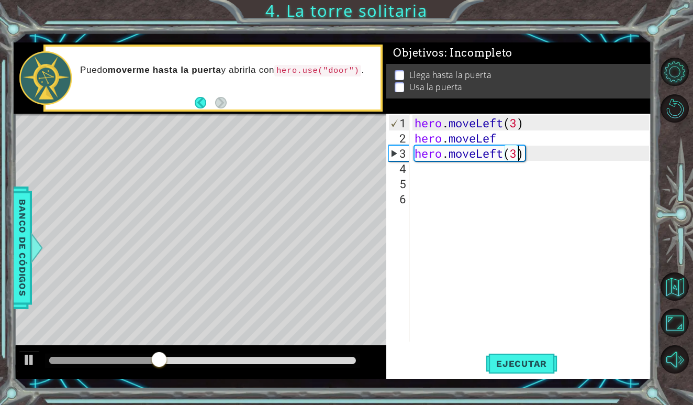
scroll to position [0, 5]
click at [506, 134] on div "hero . moveLeft ( 3 ) hero . moveLef hero . moveLeft ( 3 )" at bounding box center [533, 244] width 241 height 258
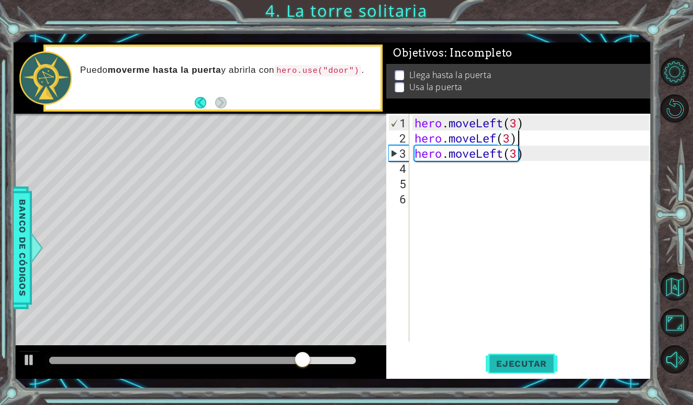
click at [523, 358] on button "Ejecutar" at bounding box center [522, 363] width 72 height 27
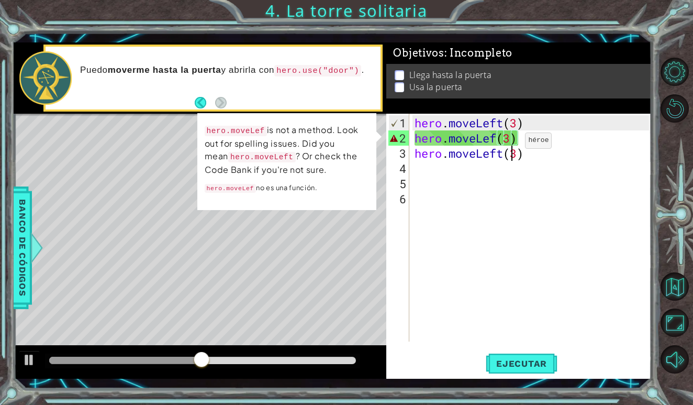
click at [509, 145] on div "hero . moveLeft ( 3 ) hero . moveLef ( 3 ) hero . moveLeft ( 3 )" at bounding box center [533, 244] width 241 height 258
click at [512, 141] on div "hero . moveLeft ( 3 ) hero . moveLef ( 3 ) hero . moveLeft ( 3 )" at bounding box center [533, 244] width 241 height 258
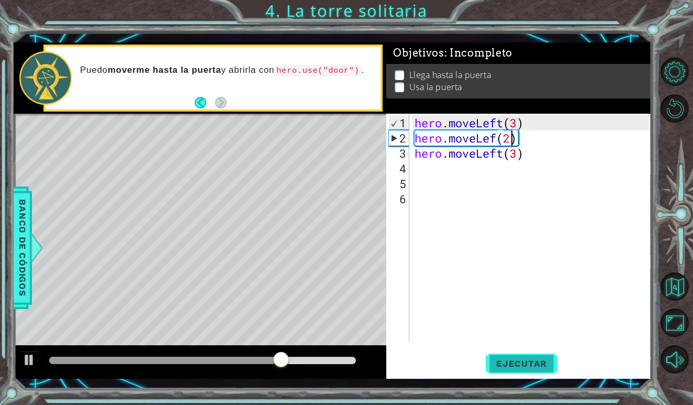
type textarea "hero.moveLef(2)"
click at [517, 372] on button "Ejecutar" at bounding box center [522, 363] width 72 height 27
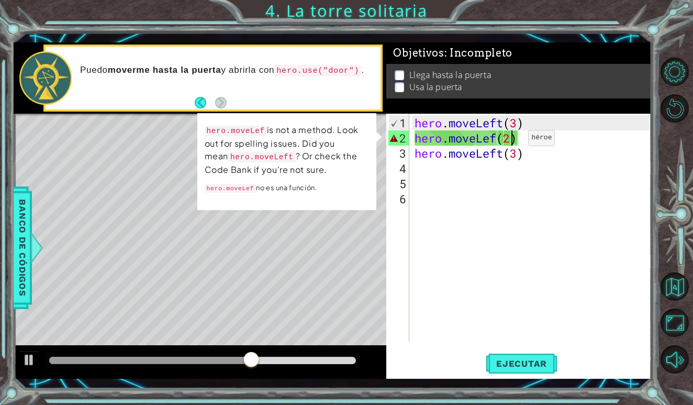
click at [513, 142] on div "hero . moveLeft ( 3 ) hero . moveLef ( 2 ) hero . moveLeft ( 3 )" at bounding box center [533, 244] width 241 height 258
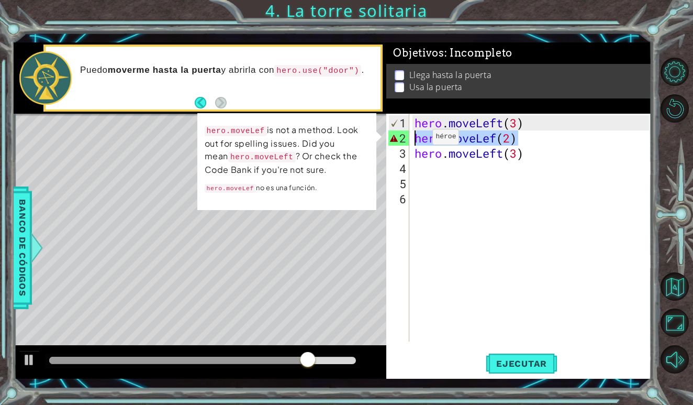
drag, startPoint x: 528, startPoint y: 140, endPoint x: 418, endPoint y: 141, distance: 110.0
click at [417, 141] on div "hero . moveLeft ( 3 ) hero . moveLef ( 2 ) hero . moveLeft ( 3 )" at bounding box center [533, 244] width 241 height 258
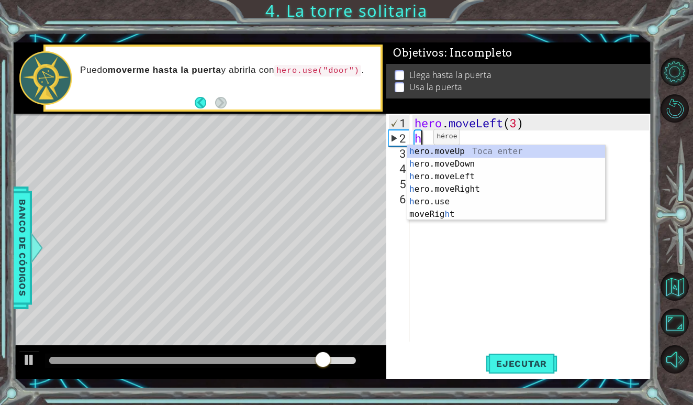
type textarea "he"
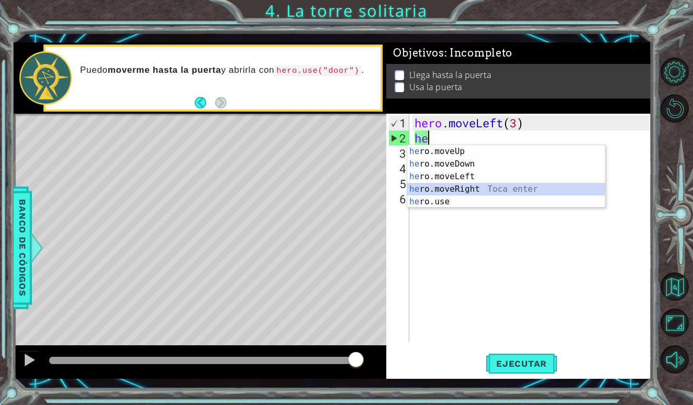
click at [441, 185] on div "he ro.moveUp Toca enter he ro.moveDown Toca enter he ro.moveLeft Toca enter he …" at bounding box center [506, 189] width 198 height 88
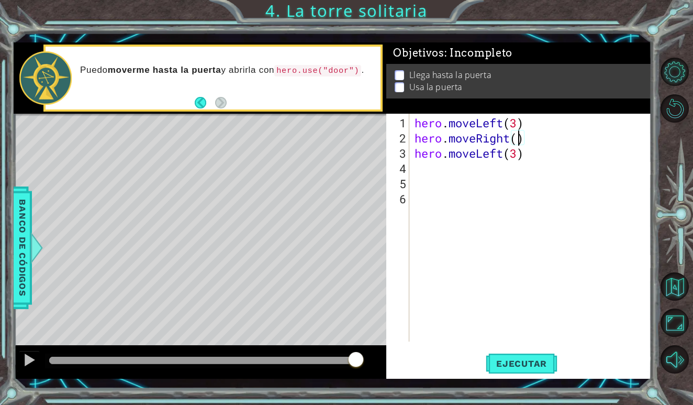
scroll to position [0, 5]
click at [501, 365] on span "Ejecutar" at bounding box center [522, 363] width 72 height 10
click at [506, 156] on div "hero . moveLeft ( 3 ) hero . moveRight ( 3 ) hero . moveLeft ( 3 )" at bounding box center [533, 244] width 241 height 258
type textarea "hero.moveLeft(3)"
click at [518, 154] on div "hero . moveLeft ( 3 ) hero . moveRight ( 3 ) hero . moveLeft ( 3 )" at bounding box center [533, 244] width 241 height 258
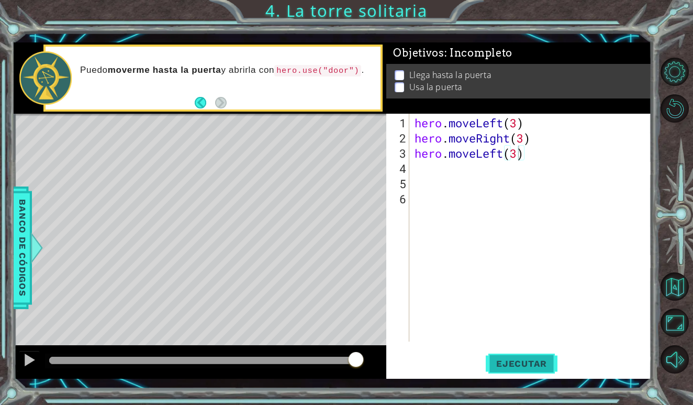
click at [501, 358] on span "Ejecutar" at bounding box center [522, 363] width 72 height 10
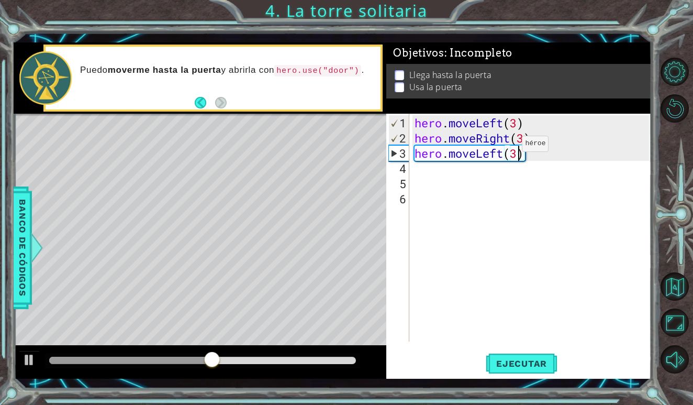
click at [506, 148] on div "hero . moveLeft ( 3 ) hero . moveRight ( 3 ) hero . moveLeft ( 3 )" at bounding box center [533, 244] width 241 height 258
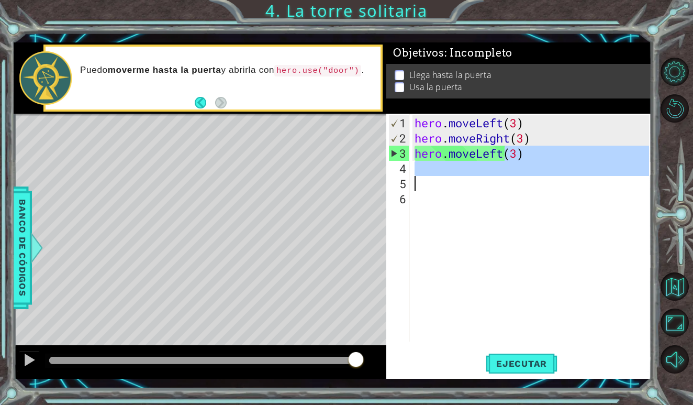
drag, startPoint x: 506, startPoint y: 148, endPoint x: 451, endPoint y: 192, distance: 70.0
click at [451, 192] on div "hero . moveLeft ( 3 ) hero . moveRight ( 3 ) hero . moveLeft ( 3 )" at bounding box center [533, 244] width 241 height 258
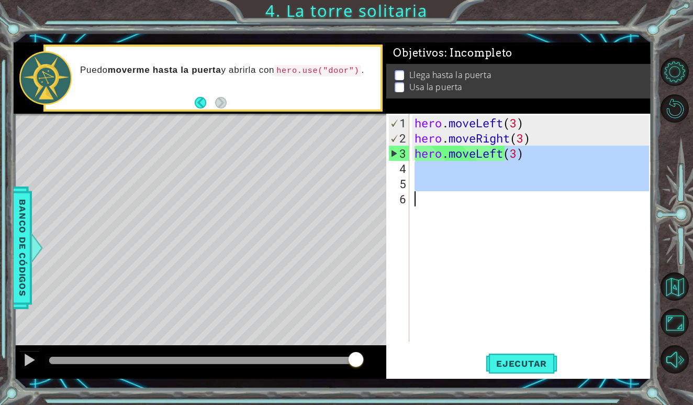
click at [451, 192] on div "hero . moveLeft ( 3 ) hero . moveRight ( 3 ) hero . moveLeft ( 3 )" at bounding box center [533, 244] width 241 height 258
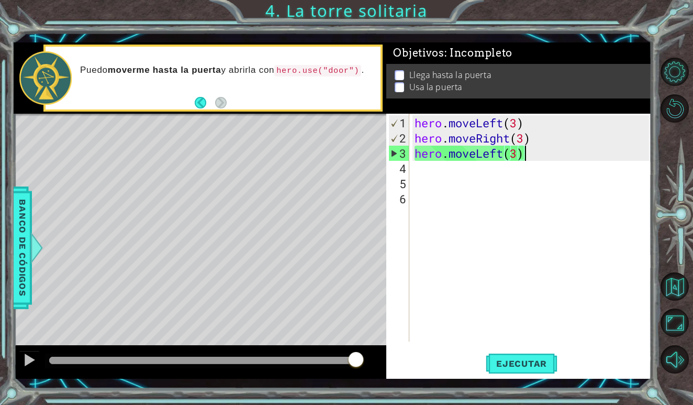
click at [545, 159] on div "hero . moveLeft ( 3 ) hero . moveRight ( 3 ) hero . moveLeft ( 3 )" at bounding box center [533, 244] width 241 height 258
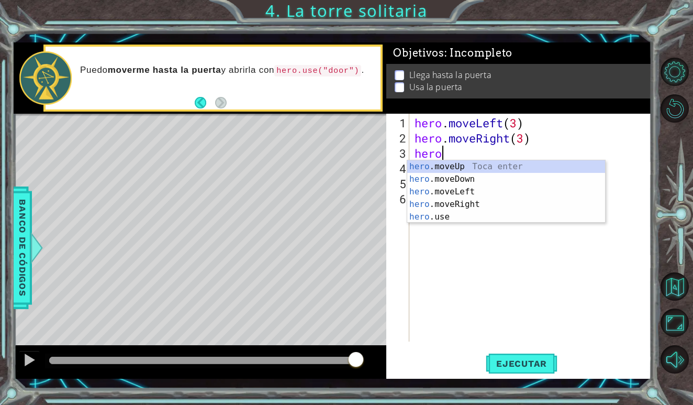
type textarea "her"
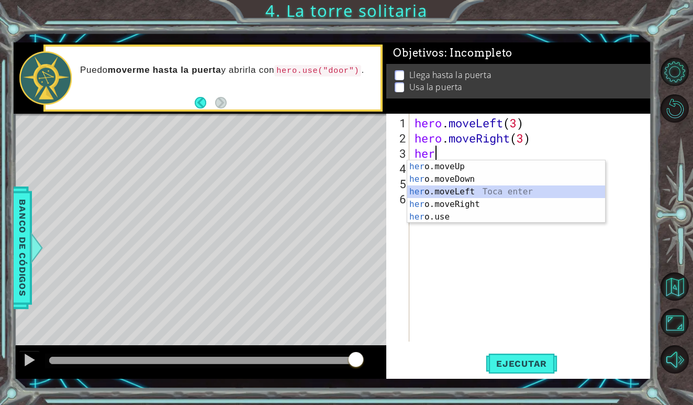
click at [528, 191] on div "her o.moveUp Toca enter her o.moveDown Toca enter her o.moveLeft [PERSON_NAME] …" at bounding box center [506, 204] width 198 height 88
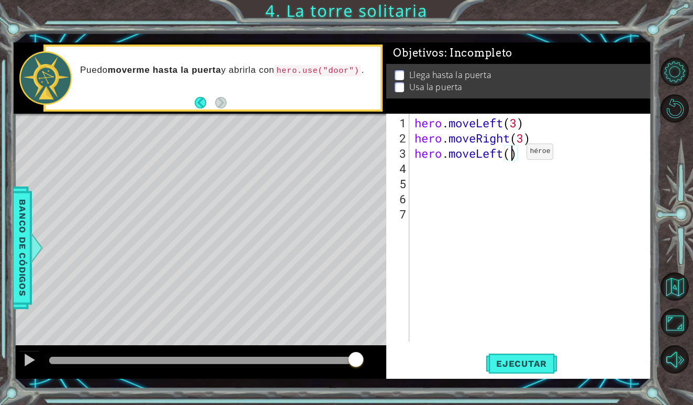
click at [511, 156] on div "hero . moveLeft ( 3 ) hero . moveRight ( 3 ) hero . moveLeft ( )" at bounding box center [533, 244] width 241 height 258
type textarea "hero.moveLeft(3)"
click at [526, 359] on span "Ejecutar" at bounding box center [522, 363] width 72 height 10
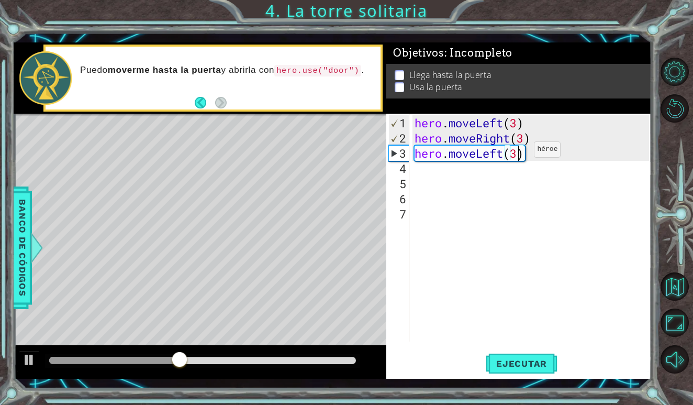
click at [518, 153] on div "hero . moveLeft ( 3 ) hero . moveRight ( 3 ) hero . moveLeft ( 3 )" at bounding box center [533, 244] width 241 height 258
click at [523, 153] on div "hero . moveLeft ( 3 ) hero . moveRight ( 3 ) hero . moveLeft ( 3 )" at bounding box center [533, 244] width 241 height 258
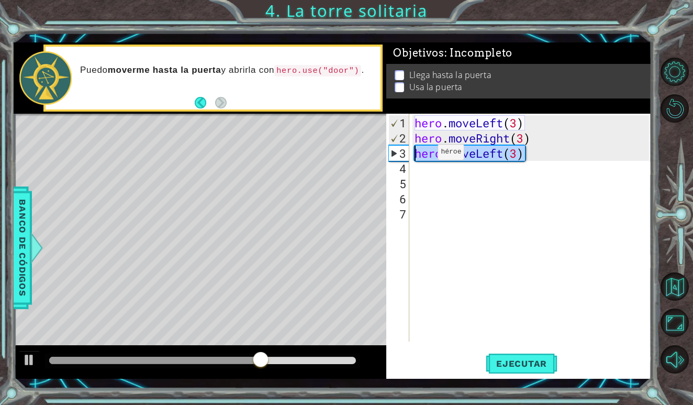
drag, startPoint x: 534, startPoint y: 155, endPoint x: 376, endPoint y: 150, distance: 157.2
click at [375, 150] on div "1 ההההההההההההההההההההההההההההההההההההההההההההההההההההההההההההההההההההההההההההה…" at bounding box center [333, 210] width 638 height 337
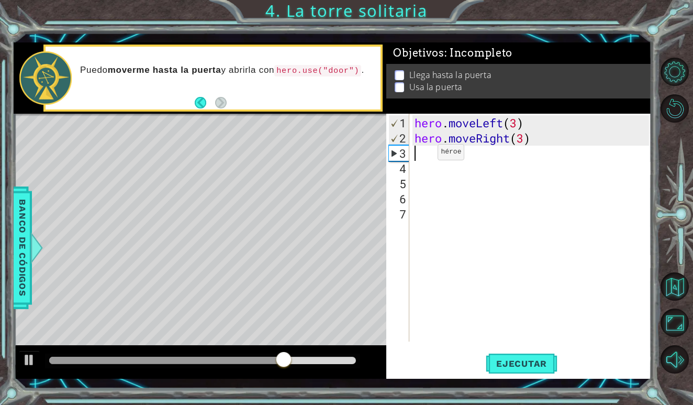
scroll to position [0, 0]
click at [510, 365] on span "Ejecutar" at bounding box center [522, 363] width 72 height 10
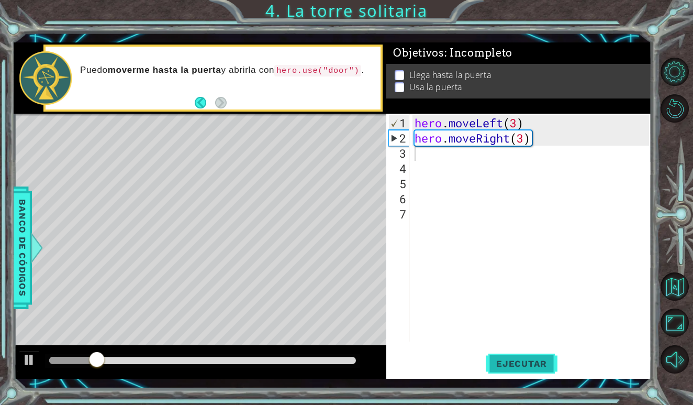
click at [510, 365] on span "Ejecutar" at bounding box center [522, 363] width 72 height 10
click at [524, 138] on div "hero . moveLeft ( 3 ) hero . moveRight ( 3 )" at bounding box center [533, 244] width 241 height 258
click at [506, 139] on div "hero . moveLeft ( 3 ) hero . moveRight ( 3 )" at bounding box center [533, 244] width 241 height 258
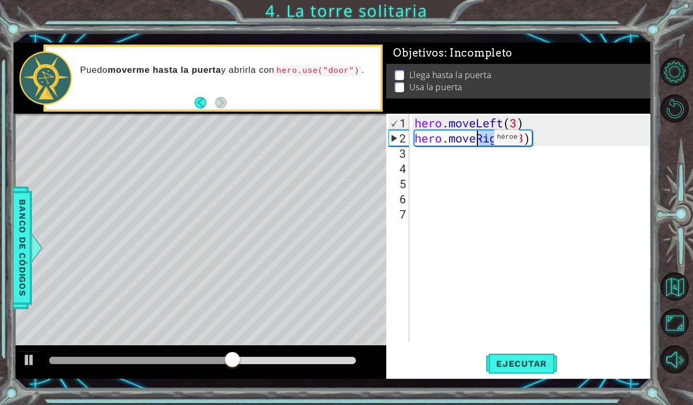
drag, startPoint x: 512, startPoint y: 139, endPoint x: 478, endPoint y: 141, distance: 34.1
click at [478, 141] on div "hero . moveLeft ( 3 ) hero . moveRight ( 3 )" at bounding box center [533, 244] width 241 height 258
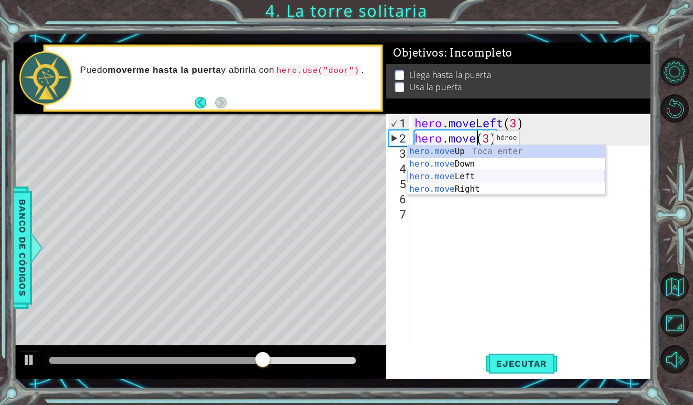
click at [471, 173] on div "hero.move Up Toca enter hero.move Down Toca enter hero.move Left Toca enter her…" at bounding box center [506, 182] width 198 height 75
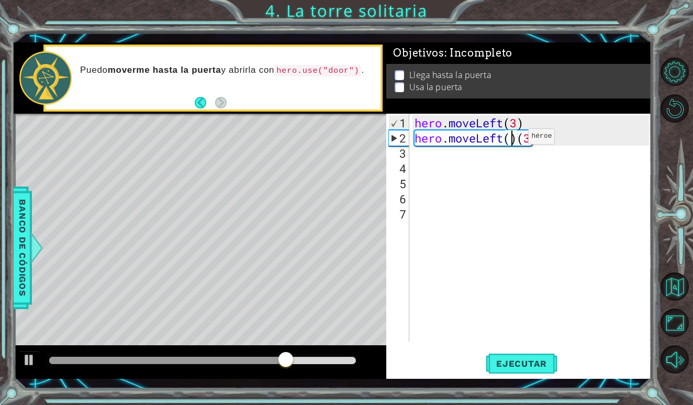
click at [513, 140] on div "hero . moveLeft ( 3 ) hero . moveLeft ( ) ( 3 )" at bounding box center [533, 244] width 241 height 258
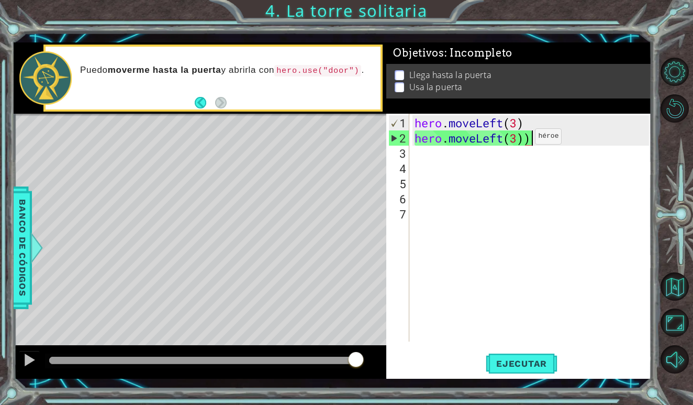
type textarea "hero.moveLeft(3)"
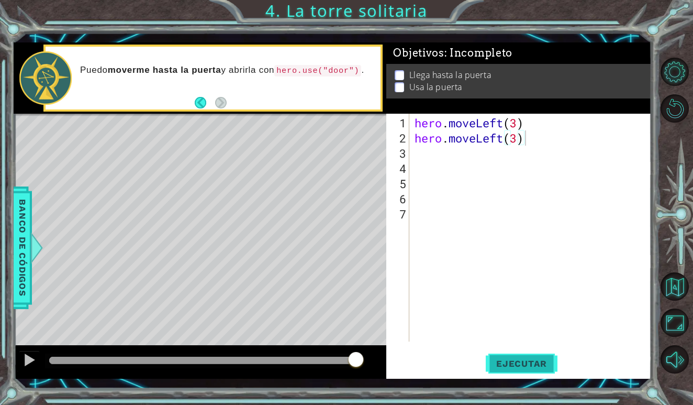
click at [522, 363] on span "Ejecutar" at bounding box center [522, 363] width 72 height 10
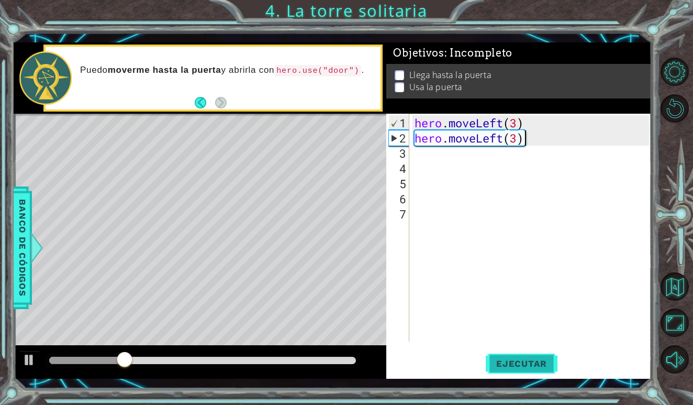
scroll to position [0, 0]
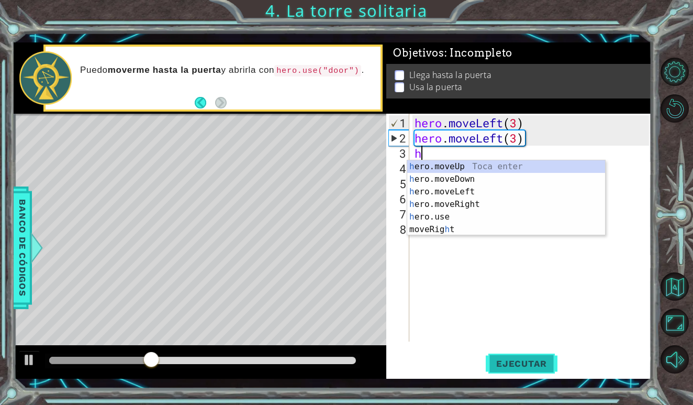
type textarea "he"
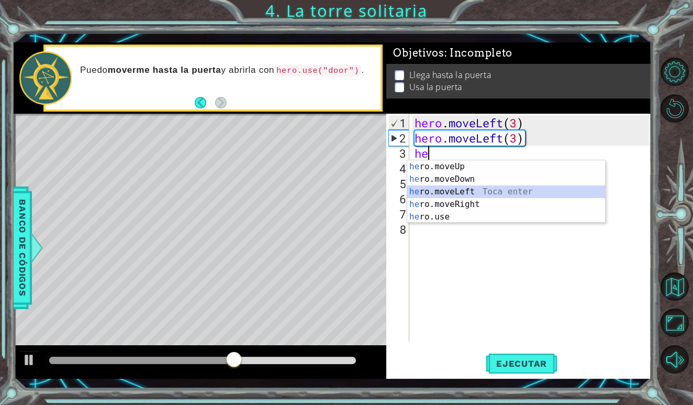
click at [484, 190] on div "he ro.moveUp Toca enter he ro.moveDown Toca enter he ro.moveLeft Toca enter he …" at bounding box center [506, 204] width 198 height 88
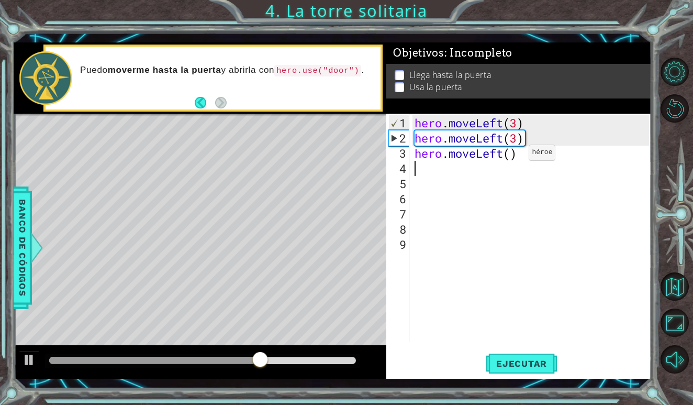
click at [512, 156] on div "hero . moveLeft ( 3 ) hero . moveLeft ( 3 ) hero . moveLeft ( )" at bounding box center [533, 244] width 241 height 258
click at [537, 368] on span "Ejecutar" at bounding box center [522, 363] width 72 height 10
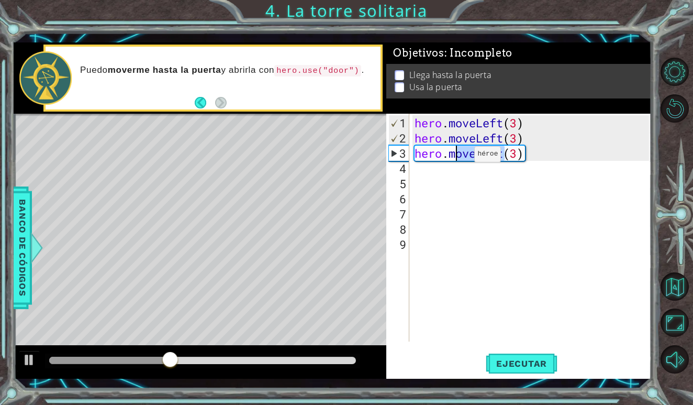
drag, startPoint x: 506, startPoint y: 154, endPoint x: 460, endPoint y: 159, distance: 46.8
click at [460, 159] on div "hero . moveLeft ( 3 ) hero . moveLeft ( 3 ) hero . moveLeft ( 3 )" at bounding box center [533, 244] width 241 height 258
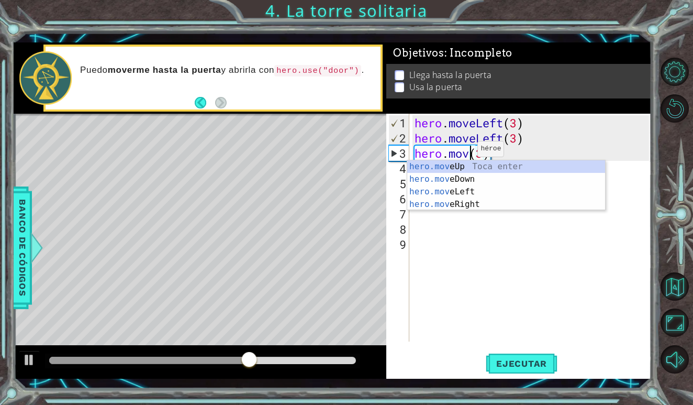
scroll to position [0, 3]
click at [465, 168] on div "hero.move Up Toca enter hero.move Down Toca enter hero.move Left Toca enter her…" at bounding box center [506, 197] width 198 height 75
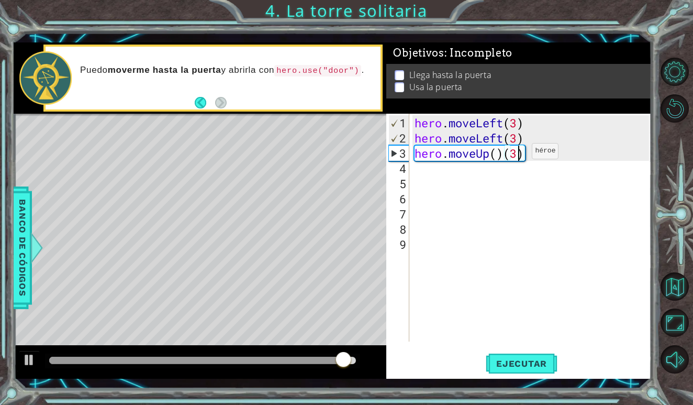
click at [516, 155] on div "hero . moveLeft ( 3 ) hero . moveLeft ( 3 ) hero . moveUp ( ) ( 3 )" at bounding box center [533, 244] width 241 height 258
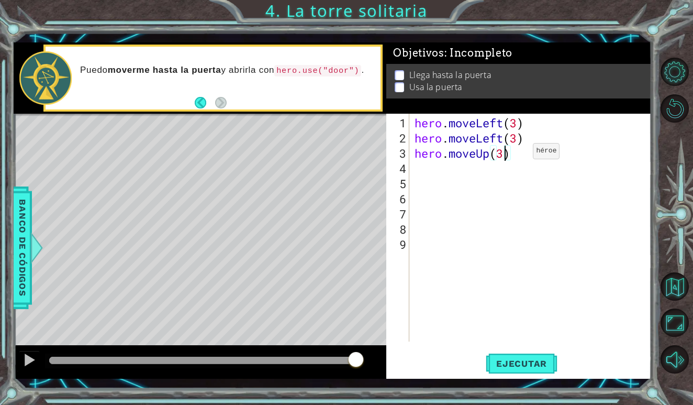
scroll to position [0, 4]
click at [514, 358] on span "Ejecutar" at bounding box center [522, 363] width 72 height 10
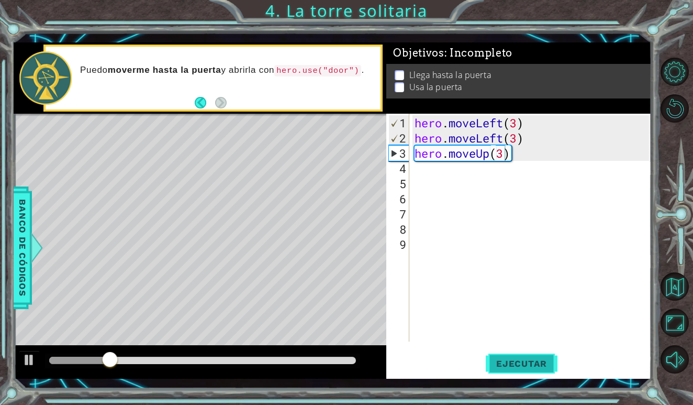
click at [514, 358] on span "Ejecutar" at bounding box center [522, 363] width 72 height 10
click at [535, 357] on button "Ejecutar" at bounding box center [522, 363] width 72 height 27
click at [506, 369] on button "Ejecutar" at bounding box center [522, 363] width 72 height 27
click at [506, 361] on span "Ejecutar" at bounding box center [522, 363] width 72 height 10
click at [507, 361] on span "Ejecutar" at bounding box center [522, 363] width 72 height 10
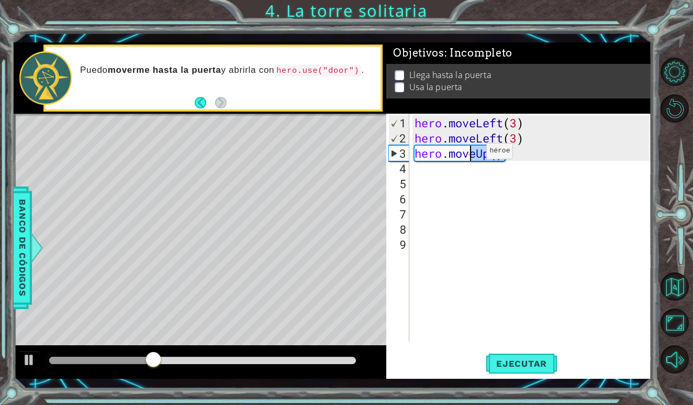
drag, startPoint x: 511, startPoint y: 158, endPoint x: 470, endPoint y: 155, distance: 41.4
click at [470, 155] on div "hero . moveLeft ( 3 ) hero . moveLeft ( 3 ) hero . moveUp ( )" at bounding box center [533, 244] width 241 height 258
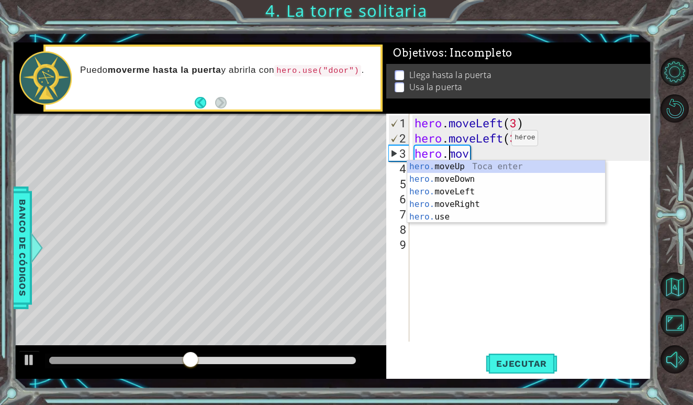
type textarea "heromov"
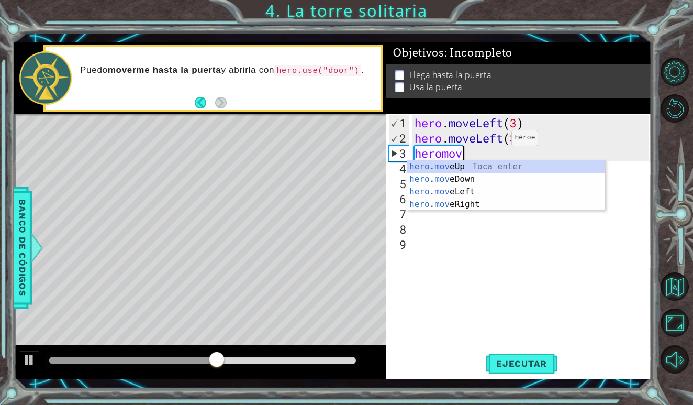
scroll to position [0, 0]
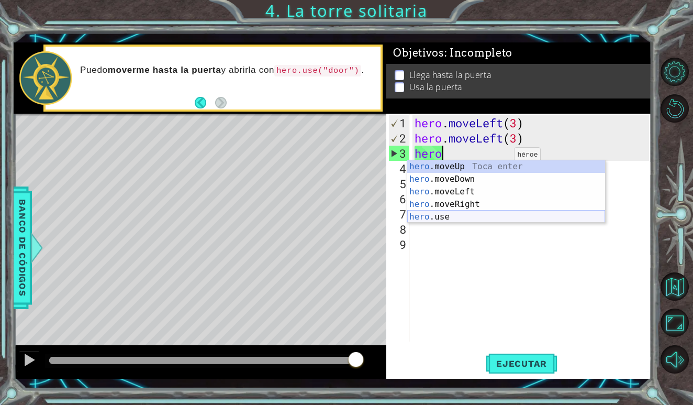
click at [444, 212] on div "hero .moveUp Toca enter hero .moveDown Toca enter hero .moveLeft Toca enter her…" at bounding box center [506, 204] width 198 height 88
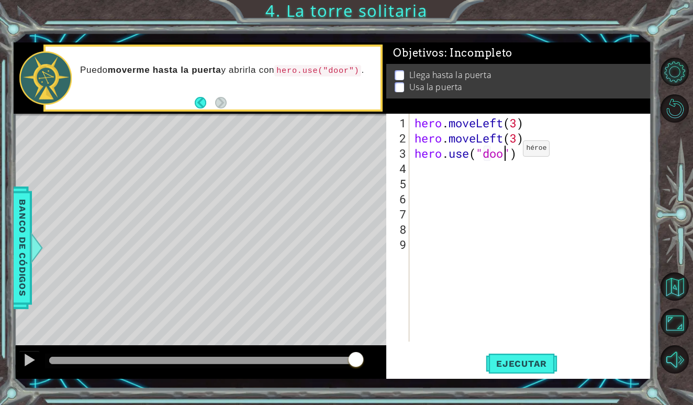
scroll to position [0, 5]
click at [517, 368] on span "Ejecutar" at bounding box center [522, 363] width 72 height 10
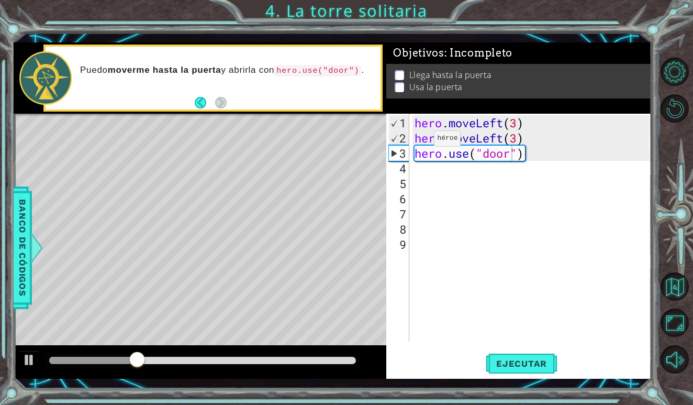
click at [257, 184] on div "Level Map" at bounding box center [256, 268] width 484 height 308
drag, startPoint x: 520, startPoint y: 155, endPoint x: 410, endPoint y: 154, distance: 110.5
click at [411, 154] on div "hero.use("door") 1 2 3 4 5 6 7 8 9 hero . moveLeft ( 3 ) hero . moveLeft ( 3 ) …" at bounding box center [517, 228] width 262 height 228
type textarea ")"
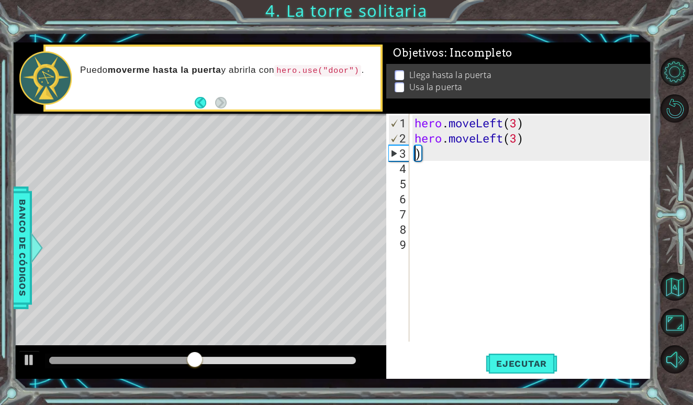
click at [420, 157] on div "hero . moveLeft ( 3 ) hero . moveLeft ( 3 ) )" at bounding box center [533, 244] width 241 height 258
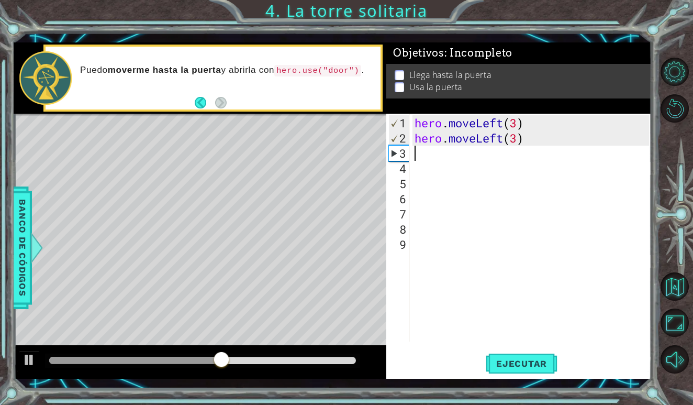
type textarea "h"
type textarea "n"
type textarea "m"
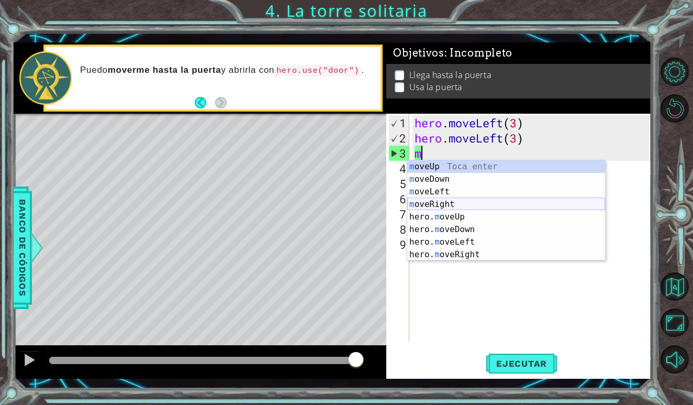
click at [461, 204] on div "m oveUp Toca enter m oveDown Toca enter m oveLeft Toca enter m [PERSON_NAME] To…" at bounding box center [506, 223] width 198 height 126
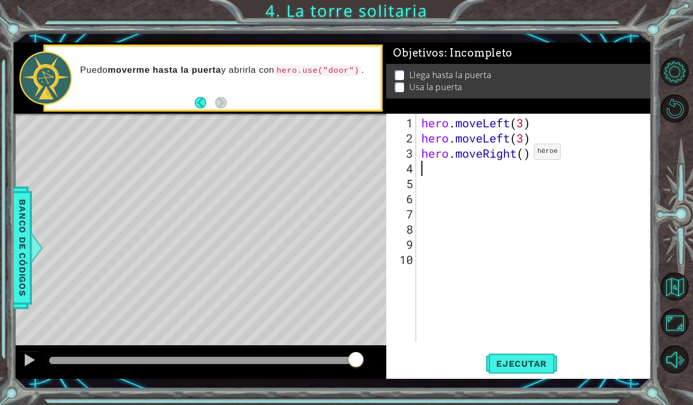
click at [525, 156] on div "hero . moveLeft ( 3 ) hero . moveLeft ( 3 ) hero . moveRight ( )" at bounding box center [536, 244] width 235 height 258
click at [544, 368] on span "Ejecutar" at bounding box center [522, 363] width 72 height 10
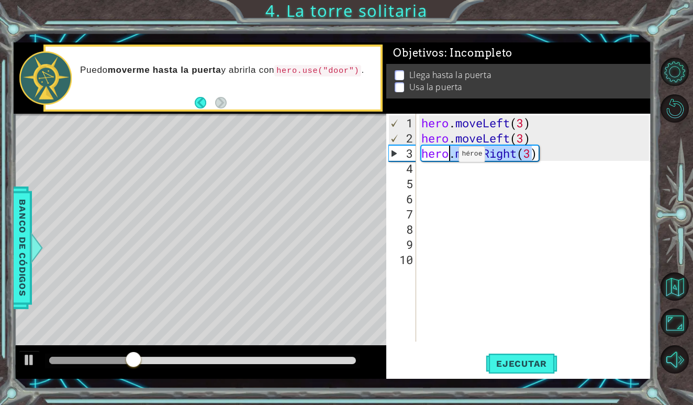
drag, startPoint x: 533, startPoint y: 154, endPoint x: 452, endPoint y: 158, distance: 80.7
click at [451, 158] on div "hero . moveLeft ( 3 ) hero . moveLeft ( 3 ) hero . moveRight ( 3 )" at bounding box center [536, 244] width 235 height 258
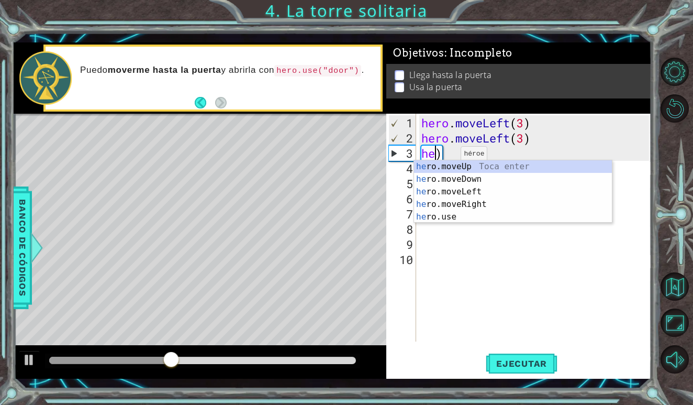
scroll to position [0, 0]
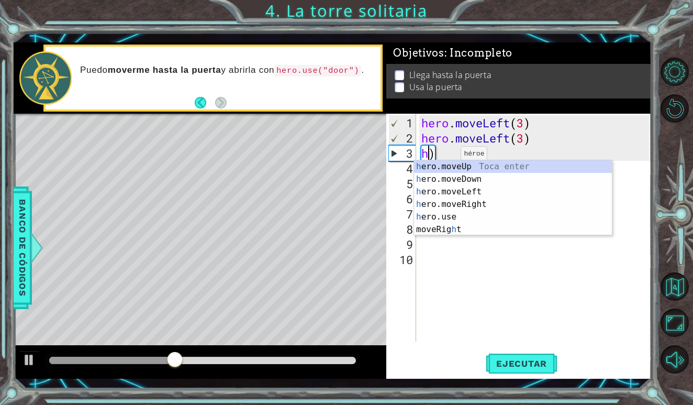
type textarea ")"
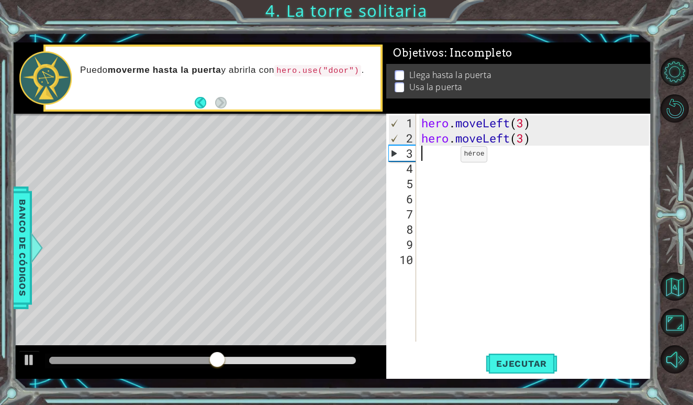
type textarea "h"
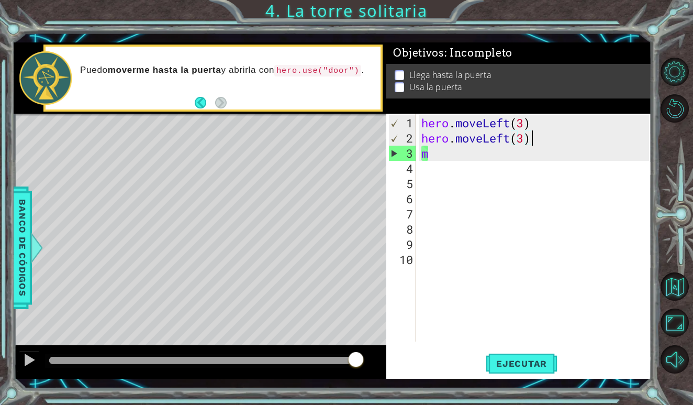
click at [563, 133] on div "hero . moveLeft ( 3 ) hero . moveLeft ( 3 ) m" at bounding box center [536, 244] width 235 height 258
type textarea "hero.moveLeft(3)"
click at [483, 168] on div "hero . moveLeft ( 3 ) hero . moveLeft ( 3 ) m" at bounding box center [536, 244] width 235 height 258
click at [457, 157] on div "hero . moveLeft ( 3 ) hero . moveLeft ( 3 ) m" at bounding box center [536, 244] width 235 height 258
type textarea "m"
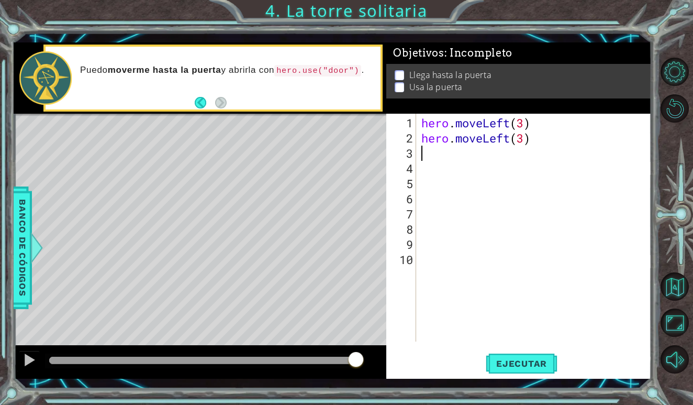
type textarea "n"
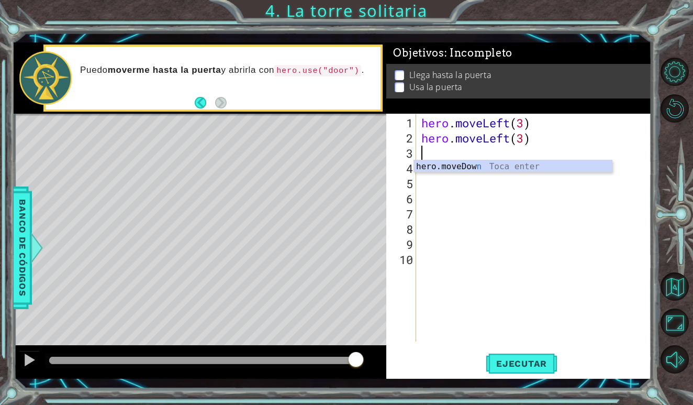
type textarea "m"
